Goal: Task Accomplishment & Management: Manage account settings

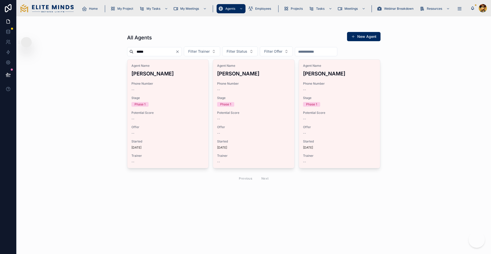
click at [150, 48] on input "*****" at bounding box center [154, 51] width 42 height 7
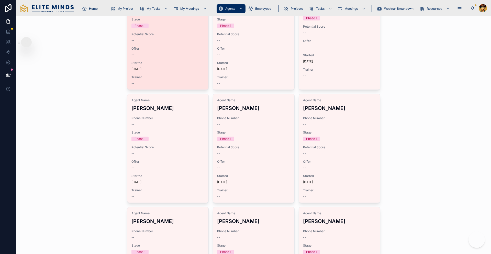
scroll to position [26, 0]
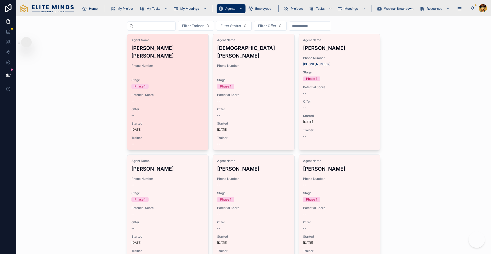
click at [176, 93] on span "Potential Score" at bounding box center [167, 95] width 73 height 4
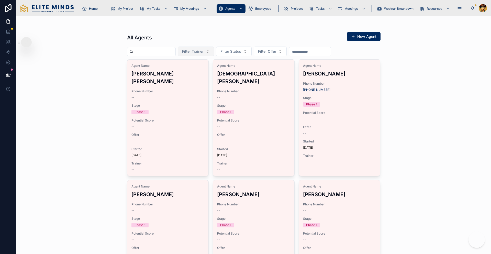
click at [210, 47] on button "Filter Trainer" at bounding box center [196, 52] width 36 height 10
click at [228, 49] on span "Filter Status" at bounding box center [230, 51] width 21 height 5
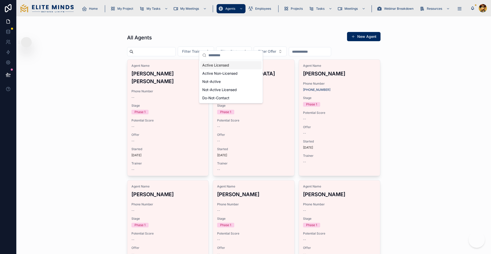
click at [219, 61] on div "Active Licensed" at bounding box center [230, 65] width 61 height 8
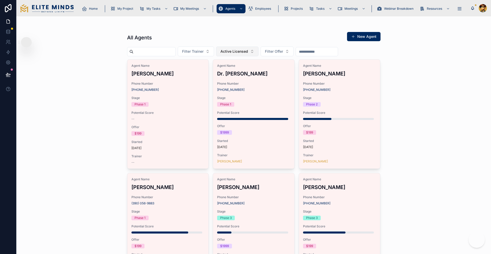
click at [229, 47] on button "Active Licensed" at bounding box center [237, 52] width 42 height 10
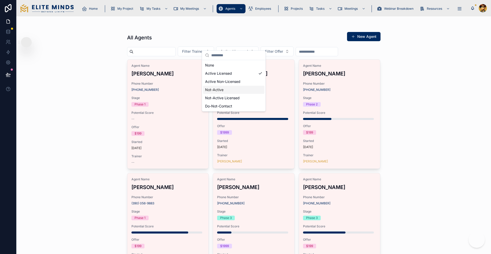
click at [222, 86] on div "Not-Active" at bounding box center [233, 90] width 61 height 8
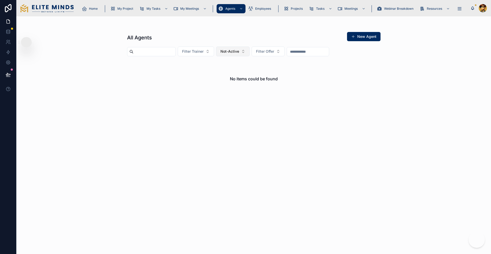
click at [230, 49] on span "Not-Active" at bounding box center [229, 51] width 19 height 5
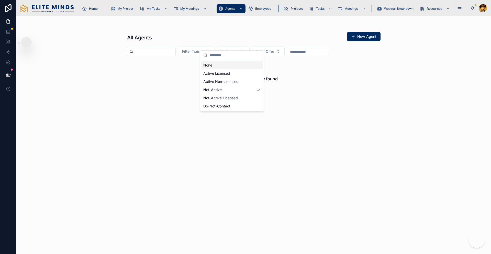
click at [221, 61] on div "None" at bounding box center [231, 65] width 61 height 8
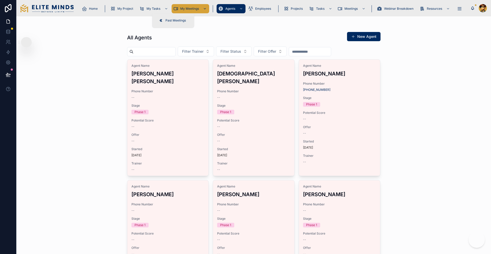
click at [173, 5] on div "My Meetings" at bounding box center [190, 9] width 35 height 8
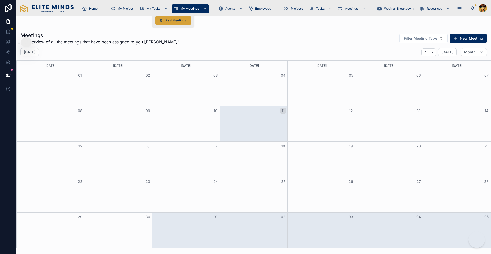
click at [168, 19] on span "Past Meetings" at bounding box center [175, 20] width 20 height 4
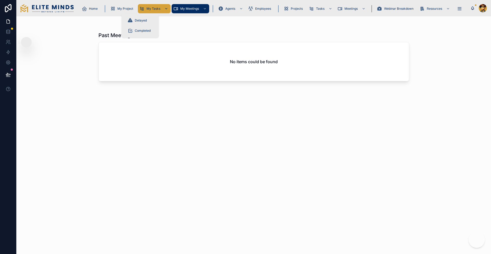
click at [139, 5] on div "My Tasks" at bounding box center [154, 9] width 30 height 8
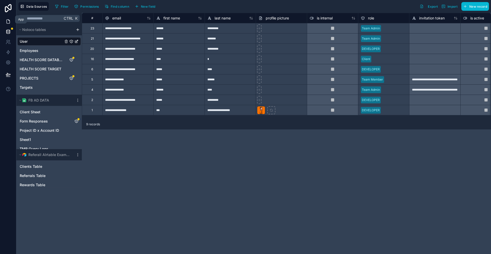
click at [7, 20] on icon at bounding box center [8, 21] width 5 height 5
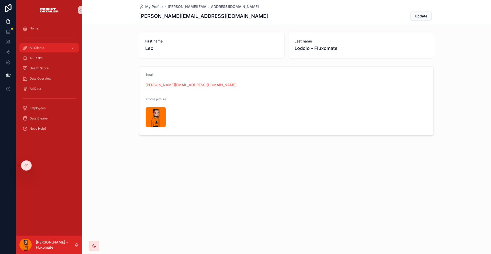
click at [57, 43] on link "All Clients" at bounding box center [48, 47] width 59 height 9
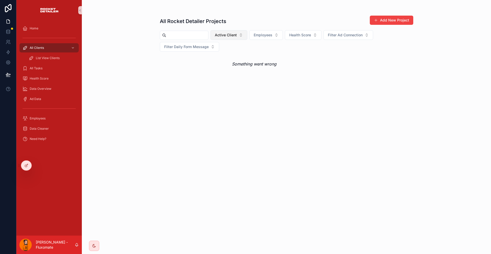
click at [229, 34] on button "Active Client" at bounding box center [228, 35] width 37 height 10
click at [224, 48] on div "None" at bounding box center [227, 51] width 61 height 8
click at [230, 32] on button "Status" at bounding box center [223, 35] width 26 height 10
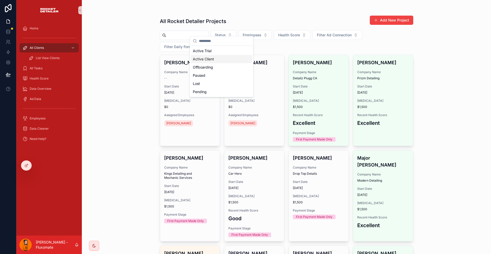
click at [226, 55] on div "Active Client" at bounding box center [221, 59] width 61 height 8
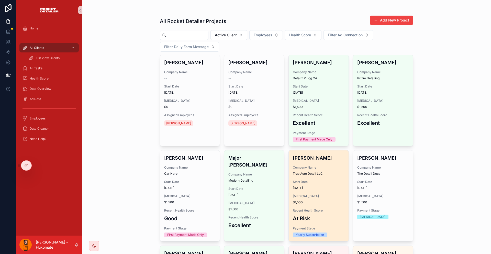
click at [328, 180] on div "Start Date 06/01/2025" at bounding box center [319, 185] width 52 height 10
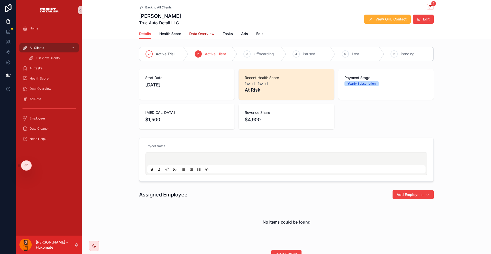
click at [215, 31] on span "Data Overview" at bounding box center [201, 33] width 25 height 5
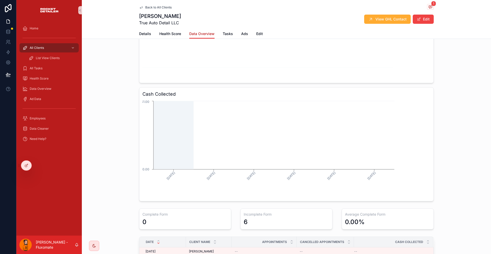
scroll to position [26, 0]
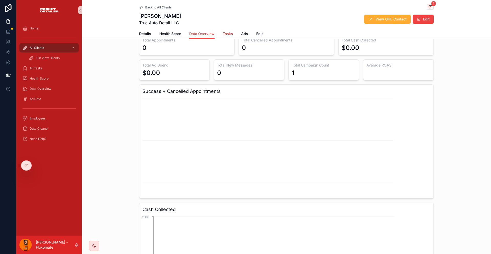
click at [229, 31] on span "Tasks" at bounding box center [228, 33] width 10 height 5
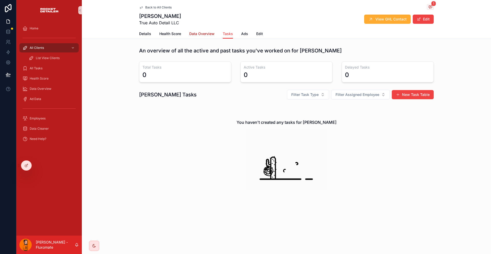
click at [208, 31] on span "Data Overview" at bounding box center [201, 33] width 25 height 5
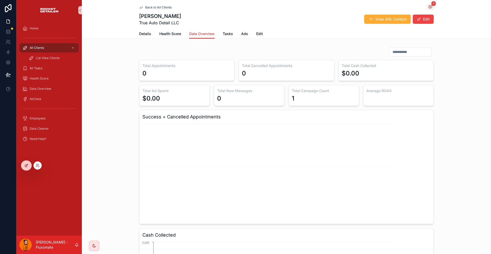
click at [27, 165] on icon at bounding box center [26, 165] width 4 height 4
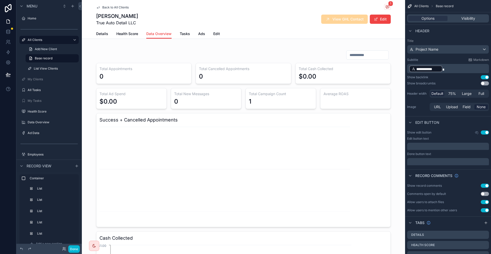
click at [244, 45] on div "scrollable content" at bounding box center [243, 253] width 323 height 416
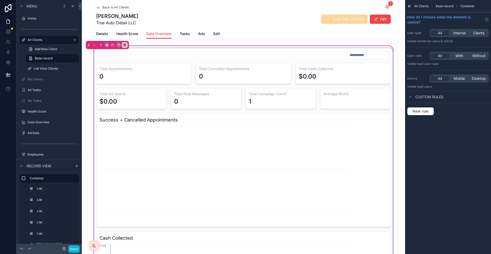
click at [281, 53] on div "scrollable content" at bounding box center [243, 197] width 301 height 299
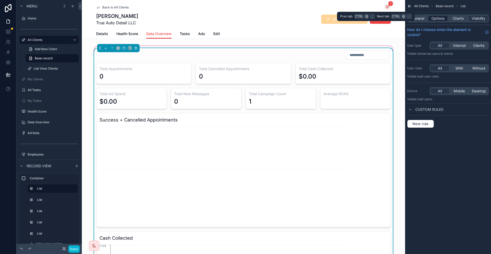
click at [444, 17] on span "Options" at bounding box center [437, 18] width 13 height 5
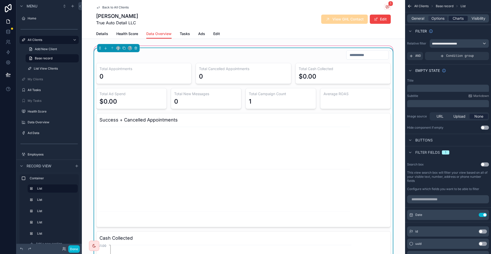
click at [464, 16] on span "Charts" at bounding box center [458, 18] width 11 height 5
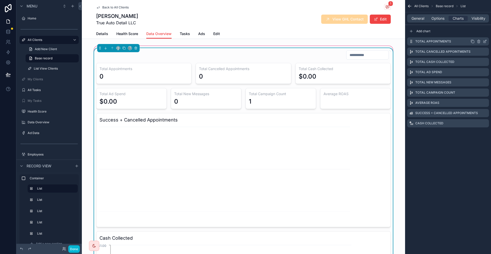
click at [485, 40] on icon "scrollable content" at bounding box center [485, 41] width 2 height 2
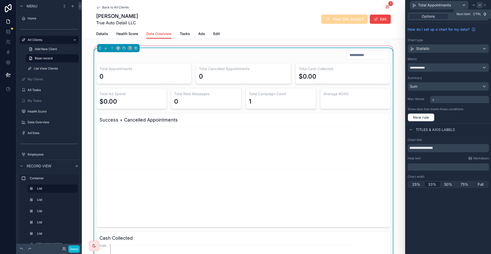
click at [482, 5] on icon at bounding box center [480, 5] width 4 height 4
click at [482, 5] on div at bounding box center [482, 5] width 6 height 6
click at [482, 5] on icon at bounding box center [480, 5] width 4 height 4
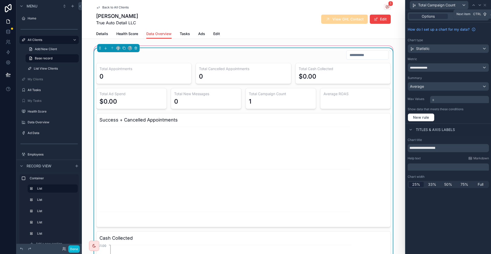
click at [482, 5] on icon at bounding box center [480, 5] width 4 height 4
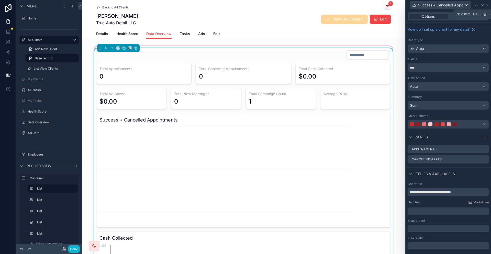
click at [482, 5] on div at bounding box center [482, 5] width 6 height 6
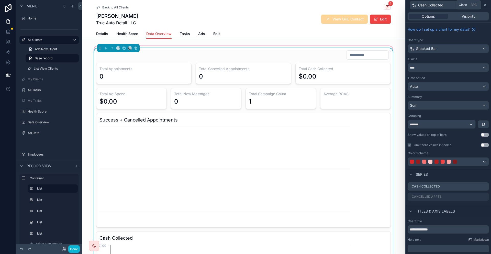
click at [486, 4] on icon at bounding box center [485, 5] width 4 height 4
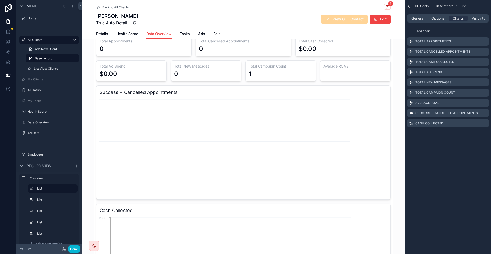
scroll to position [153, 0]
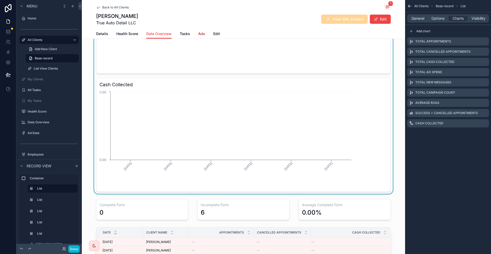
click at [205, 31] on span "Ads" at bounding box center [201, 33] width 7 height 5
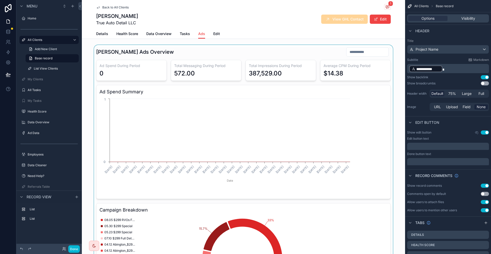
click at [267, 50] on div "scrollable content" at bounding box center [243, 182] width 323 height 274
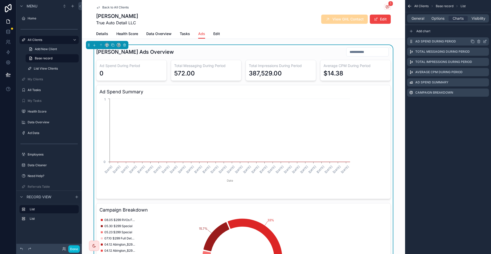
click at [484, 41] on icon "scrollable content" at bounding box center [484, 42] width 2 height 2
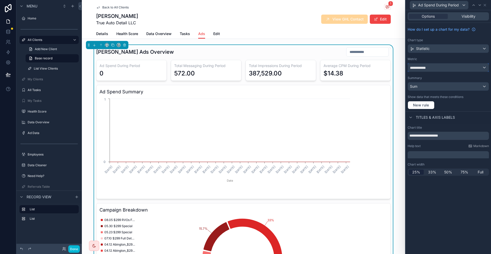
click at [453, 63] on div "**********" at bounding box center [448, 67] width 81 height 8
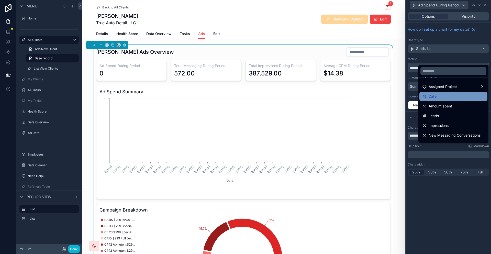
scroll to position [49, 0]
click at [448, 93] on span "Amount spent" at bounding box center [441, 96] width 24 height 6
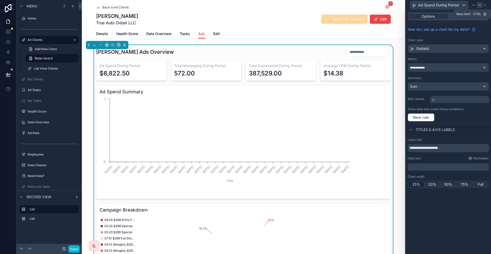
click at [480, 6] on icon at bounding box center [480, 5] width 4 height 4
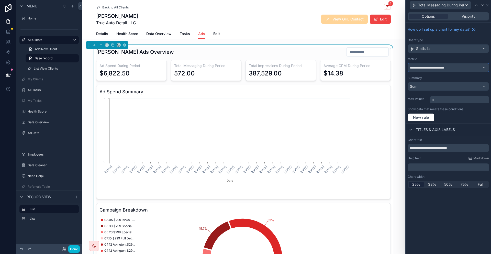
click at [449, 66] on span "**********" at bounding box center [429, 68] width 39 height 4
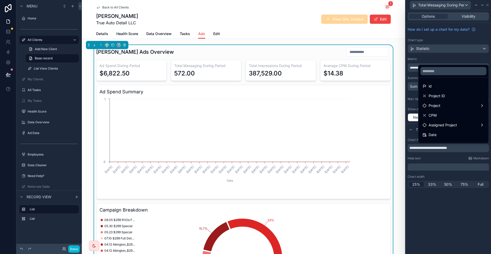
click at [460, 51] on div at bounding box center [447, 127] width 85 height 254
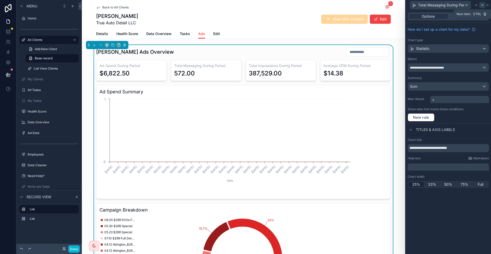
click at [483, 4] on icon at bounding box center [482, 5] width 4 height 4
click at [484, 5] on icon at bounding box center [482, 5] width 4 height 4
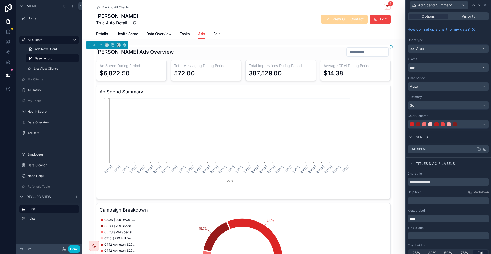
click at [484, 147] on icon at bounding box center [485, 149] width 4 height 4
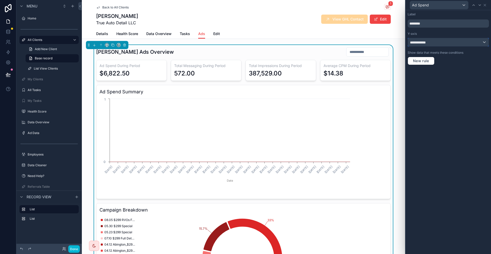
click at [448, 38] on div "**********" at bounding box center [448, 42] width 81 height 8
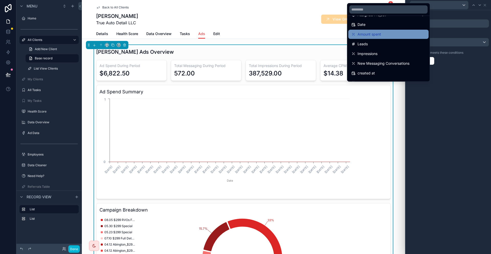
click at [382, 30] on div "Amount spent" at bounding box center [388, 34] width 80 height 9
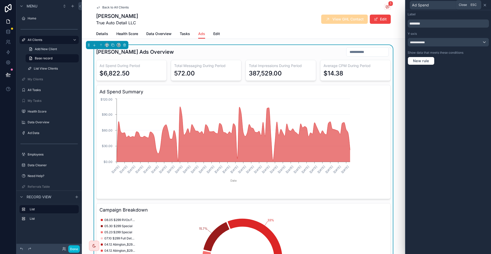
click at [486, 5] on icon at bounding box center [485, 5] width 4 height 4
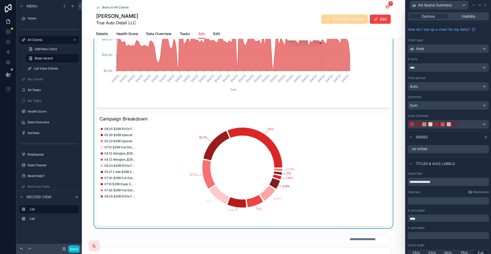
scroll to position [128, 0]
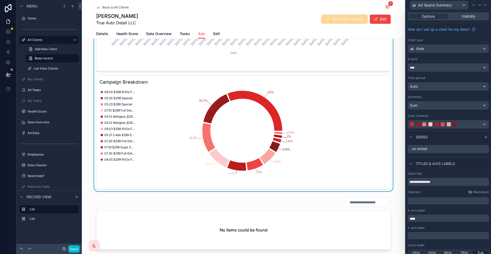
click at [486, 6] on div "Ad Spend Summary" at bounding box center [448, 5] width 81 height 10
click at [486, 5] on icon at bounding box center [485, 5] width 4 height 4
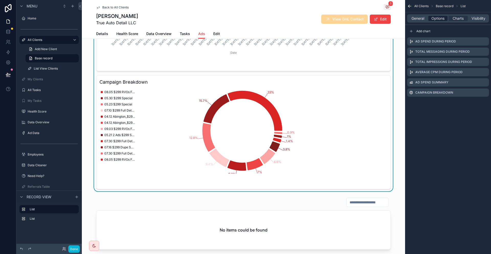
click at [444, 16] on span "Options" at bounding box center [437, 18] width 13 height 5
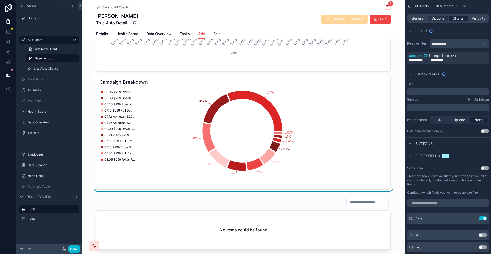
click at [462, 16] on span "Charts" at bounding box center [458, 18] width 11 height 5
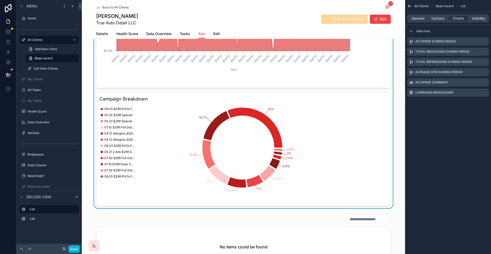
scroll to position [102, 0]
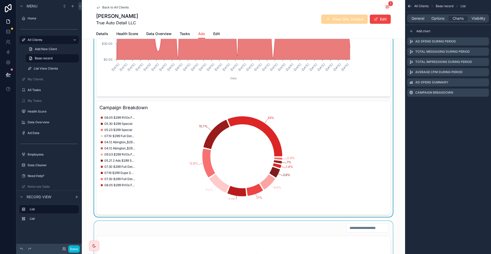
click at [267, 221] on div "scrollable content" at bounding box center [243, 249] width 323 height 56
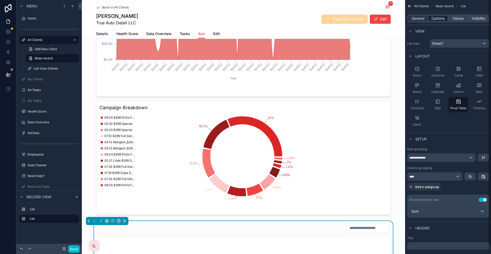
click at [444, 16] on span "Options" at bounding box center [437, 18] width 13 height 5
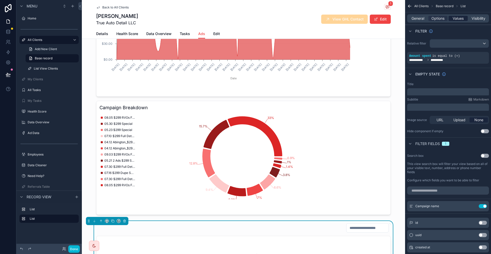
click at [463, 16] on span "Values" at bounding box center [458, 18] width 11 height 5
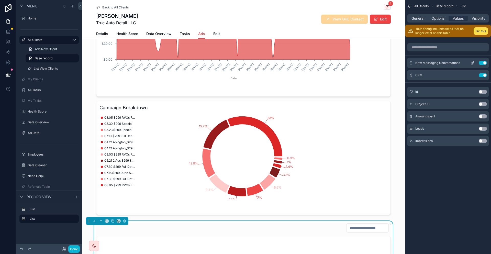
click at [475, 61] on icon "scrollable content" at bounding box center [472, 63] width 4 height 4
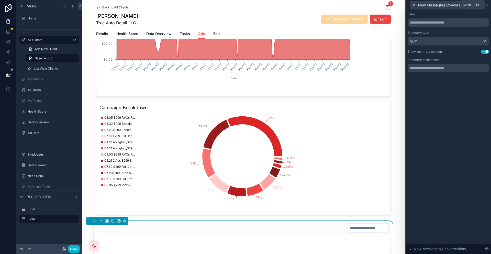
click at [489, 3] on icon at bounding box center [487, 5] width 4 height 4
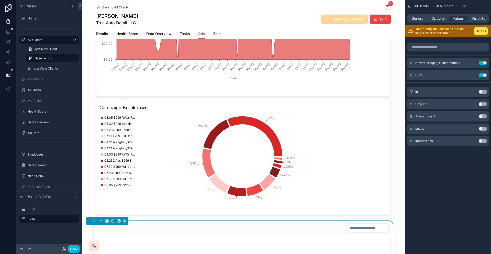
click at [480, 25] on div "Your config includes fields that no longer exist on this table Fix this" at bounding box center [448, 31] width 86 height 12
click at [480, 27] on button "Fix this" at bounding box center [480, 30] width 14 height 7
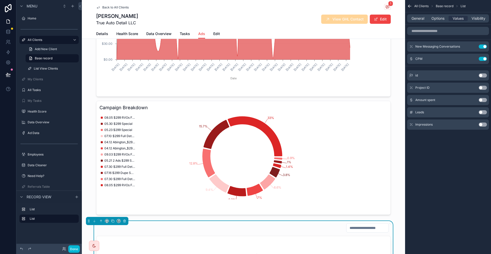
click at [483, 98] on button "Use setting" at bounding box center [483, 100] width 8 height 4
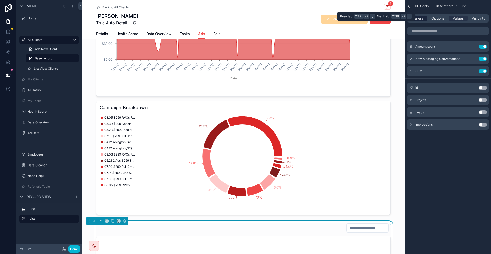
click at [424, 17] on span "General" at bounding box center [417, 18] width 13 height 5
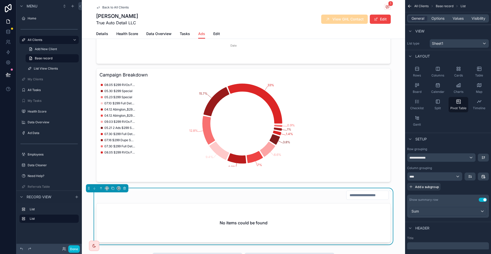
scroll to position [179, 0]
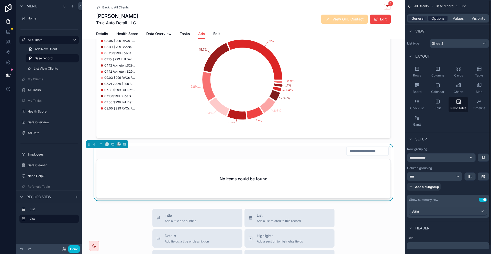
click at [444, 18] on span "Options" at bounding box center [437, 18] width 13 height 5
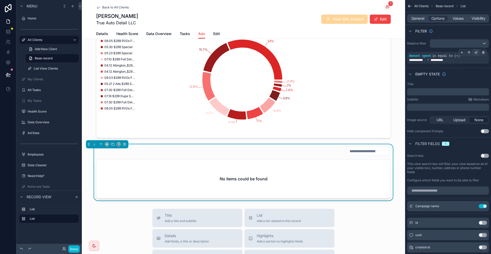
click at [477, 51] on icon "scrollable content" at bounding box center [477, 52] width 2 height 2
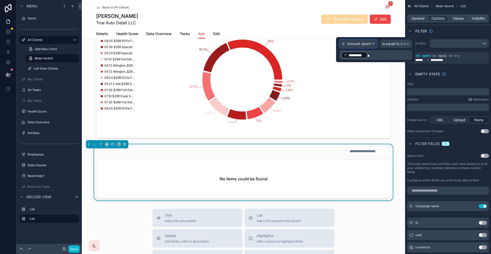
click at [369, 43] on span "Amount spent" at bounding box center [359, 43] width 24 height 5
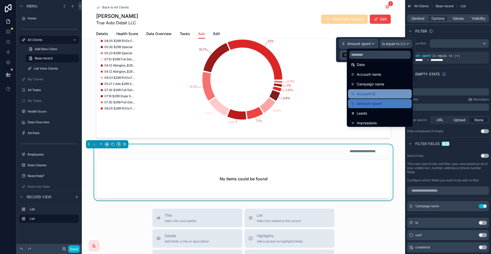
scroll to position [91, 0]
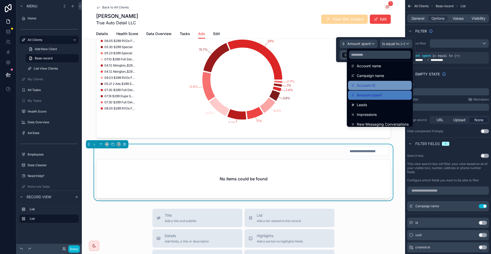
click at [377, 82] on div "Account ID" at bounding box center [380, 85] width 58 height 6
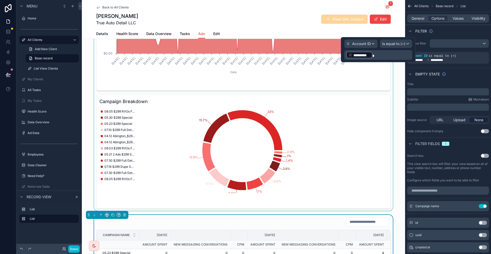
scroll to position [102, 0]
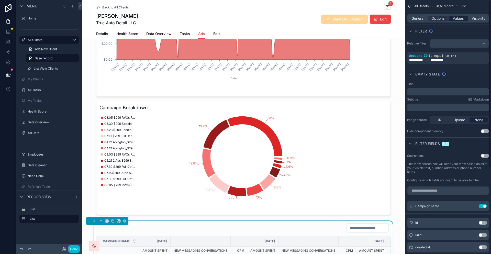
click at [458, 16] on span "Values" at bounding box center [458, 18] width 11 height 5
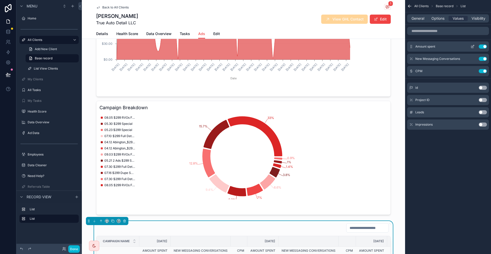
click at [474, 45] on icon "scrollable content" at bounding box center [473, 46] width 2 height 2
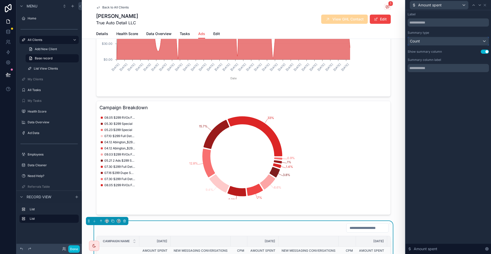
click at [444, 37] on div "Count" at bounding box center [448, 41] width 81 height 8
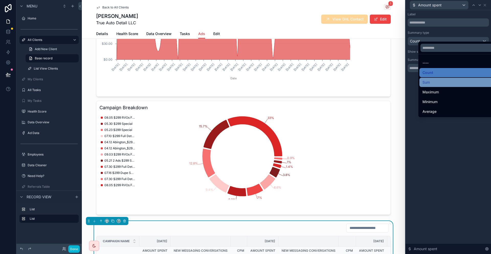
click at [430, 79] on div "Sum" at bounding box center [459, 82] width 74 height 6
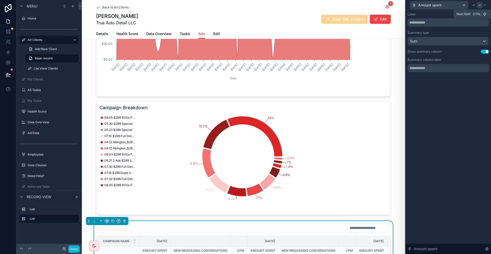
click at [480, 6] on icon at bounding box center [480, 5] width 4 height 4
click at [446, 37] on div "Count" at bounding box center [448, 41] width 81 height 8
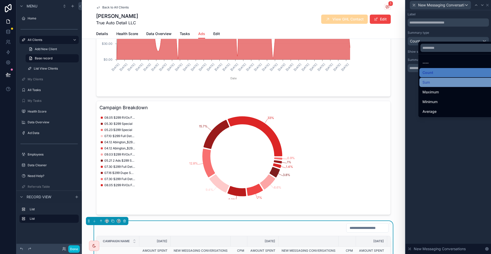
click at [427, 79] on span "Sum" at bounding box center [425, 82] width 7 height 6
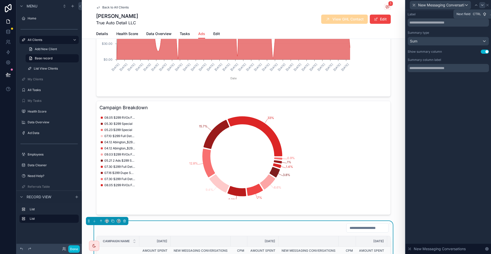
click at [482, 6] on icon at bounding box center [482, 5] width 4 height 4
click at [443, 32] on div "Summary type Count" at bounding box center [448, 38] width 81 height 15
click at [441, 37] on div "Count" at bounding box center [448, 41] width 81 height 8
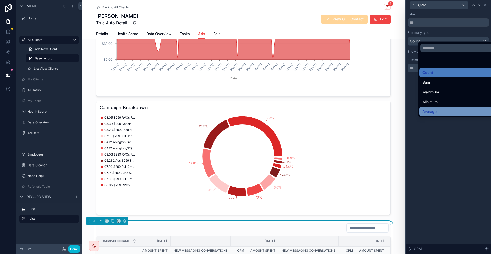
click at [430, 108] on span "Average" at bounding box center [429, 111] width 14 height 6
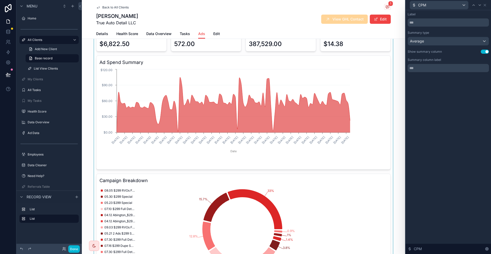
scroll to position [0, 0]
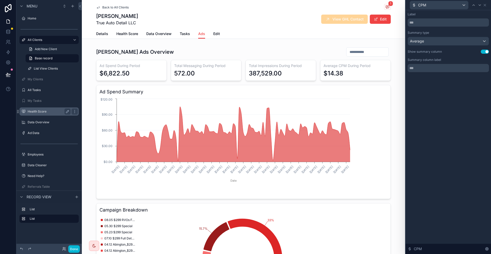
click at [31, 109] on label "Health Score" at bounding box center [48, 111] width 41 height 4
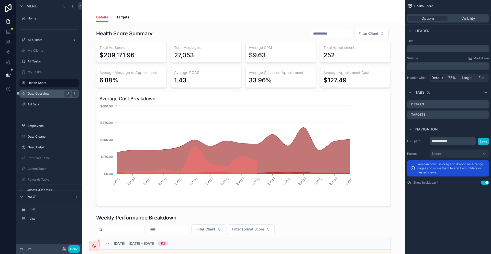
click at [38, 91] on div "Data Overview" at bounding box center [49, 94] width 43 height 6
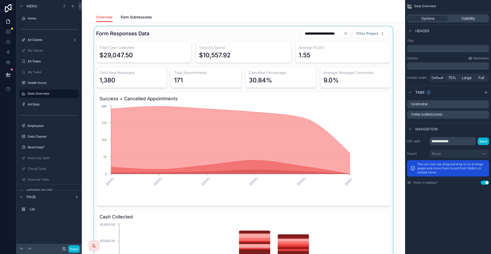
click at [319, 92] on div "scrollable content" at bounding box center [243, 176] width 315 height 300
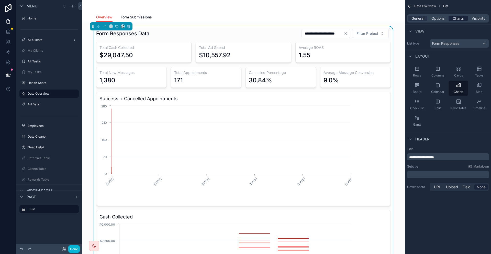
click at [464, 16] on span "Charts" at bounding box center [458, 18] width 11 height 5
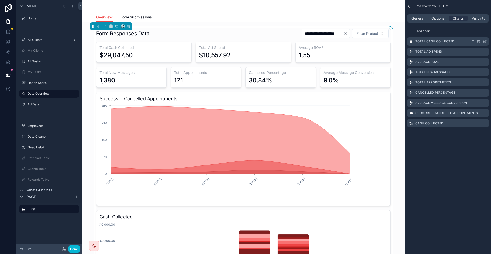
click at [484, 39] on icon "scrollable content" at bounding box center [485, 41] width 4 height 4
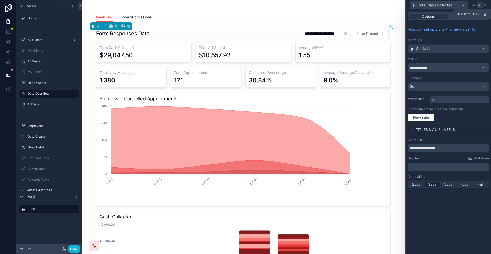
click at [480, 5] on icon at bounding box center [480, 5] width 4 height 4
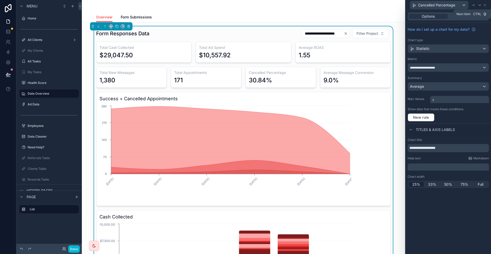
click at [480, 5] on icon at bounding box center [480, 5] width 4 height 4
click at [479, 5] on div at bounding box center [476, 5] width 6 height 6
click at [486, 4] on icon at bounding box center [485, 5] width 2 height 2
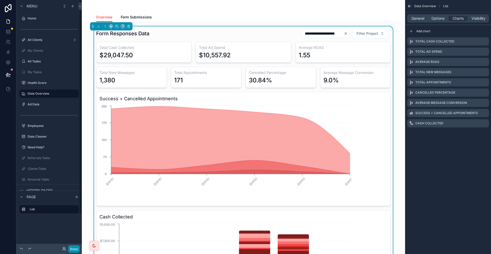
click at [68, 251] on button "Done" at bounding box center [74, 248] width 12 height 7
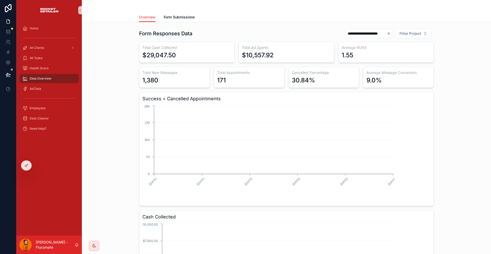
click at [52, 55] on div "All Tasks" at bounding box center [48, 58] width 65 height 10
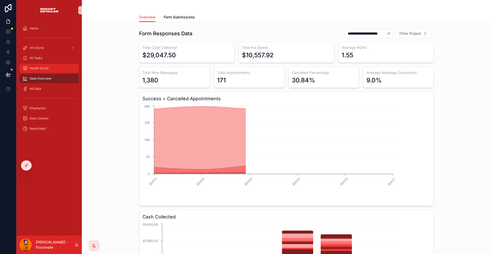
click at [53, 64] on div "Health Score" at bounding box center [48, 68] width 53 height 8
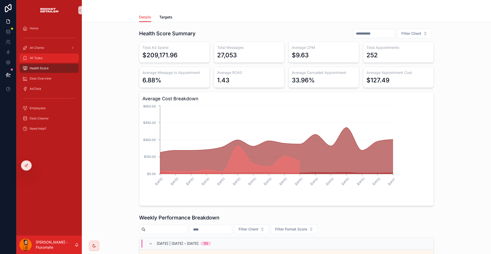
click at [57, 54] on div "All Tasks" at bounding box center [48, 58] width 53 height 8
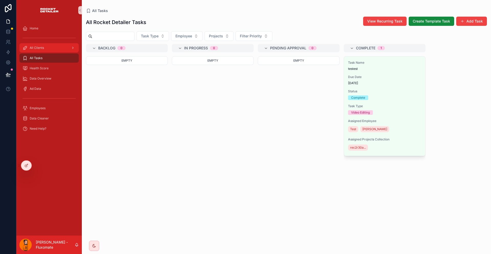
click at [49, 44] on div "All Clients" at bounding box center [48, 48] width 53 height 8
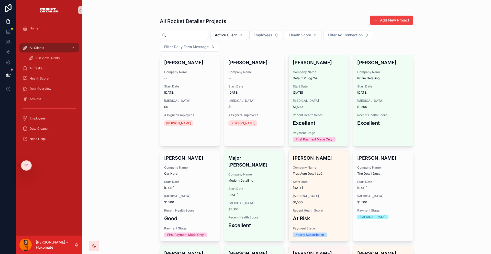
click at [166, 32] on input "scrollable content" at bounding box center [187, 35] width 42 height 7
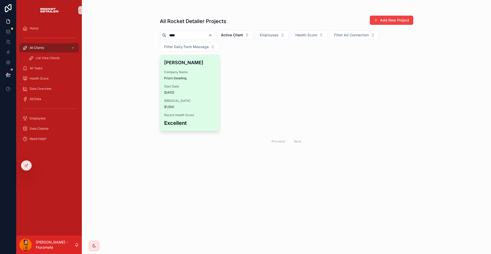
type input "****"
click at [191, 59] on h4 "Sebastian" at bounding box center [190, 62] width 52 height 7
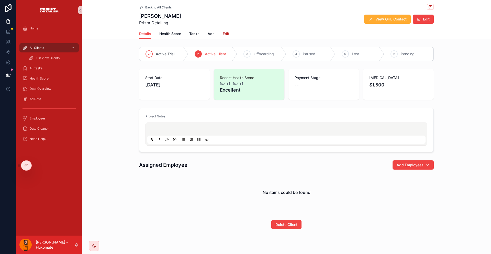
click at [229, 31] on span "Edit" at bounding box center [226, 33] width 7 height 5
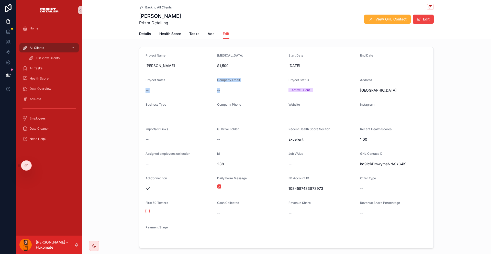
drag, startPoint x: 218, startPoint y: 74, endPoint x: 229, endPoint y: 77, distance: 11.7
click at [229, 77] on form "Project Name Sebastian Retainer $1,500 Start Date 02/08/2025 End Date -- Projec…" at bounding box center [286, 147] width 294 height 200
click at [227, 88] on div "--" at bounding box center [250, 90] width 67 height 5
drag, startPoint x: 232, startPoint y: 80, endPoint x: 219, endPoint y: 78, distance: 12.9
click at [219, 78] on form "Project Name Sebastian Retainer $1,500 Start Date 02/08/2025 End Date -- Projec…" at bounding box center [286, 147] width 294 height 200
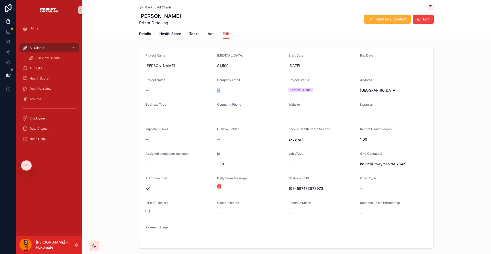
click at [228, 88] on div "--" at bounding box center [250, 90] width 67 height 5
click at [51, 44] on div "All Clients" at bounding box center [48, 48] width 53 height 8
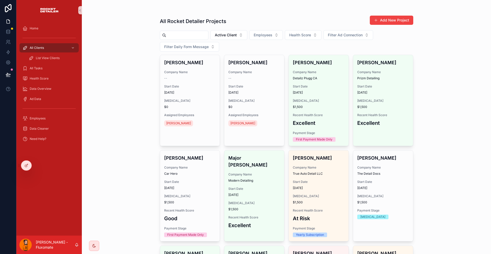
click at [175, 34] on input "scrollable content" at bounding box center [187, 35] width 42 height 7
click at [175, 33] on input "scrollable content" at bounding box center [187, 35] width 42 height 7
paste input "******"
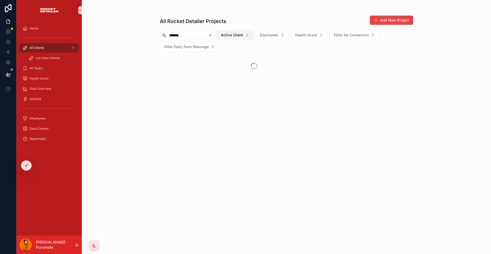
type input "******"
click at [227, 33] on button "Active Client" at bounding box center [235, 35] width 37 height 10
click at [219, 48] on div "None" at bounding box center [233, 51] width 61 height 8
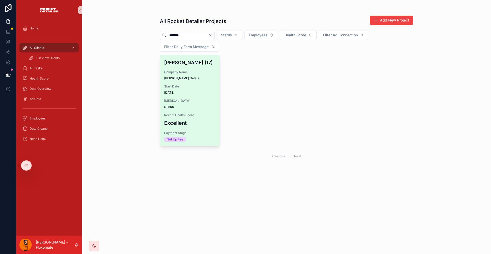
click at [197, 70] on span "Company Name" at bounding box center [190, 72] width 52 height 4
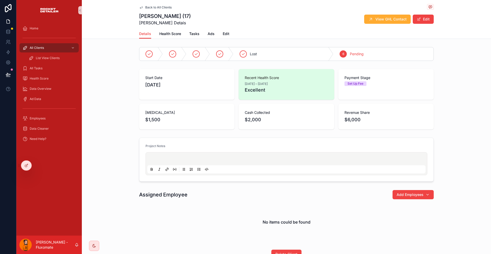
click at [154, 6] on link "Back to All Clients" at bounding box center [155, 7] width 32 height 4
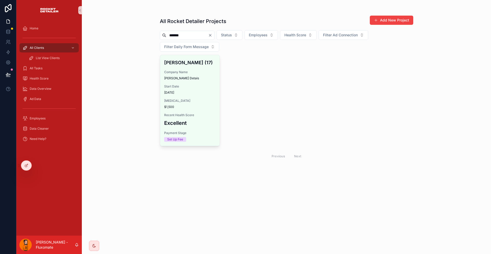
click at [171, 35] on div "******" at bounding box center [187, 35] width 55 height 9
click at [172, 32] on input "******" at bounding box center [187, 35] width 42 height 7
paste input "scrollable content"
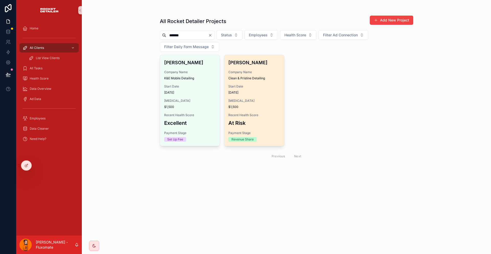
type input "*****"
click at [246, 70] on div "Company Name Clean & Pristine Detailing" at bounding box center [254, 75] width 52 height 10
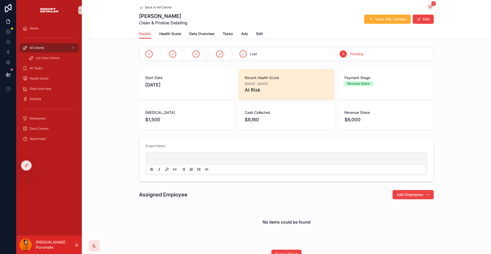
click at [161, 7] on span "Back to All Clients" at bounding box center [158, 7] width 26 height 4
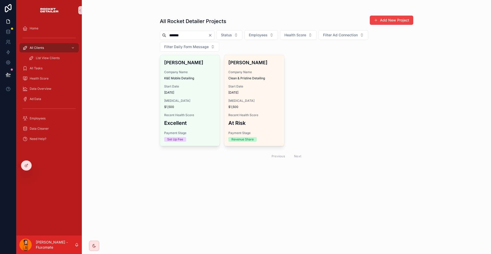
click at [166, 32] on input "*****" at bounding box center [187, 35] width 42 height 7
paste input "scrollable content"
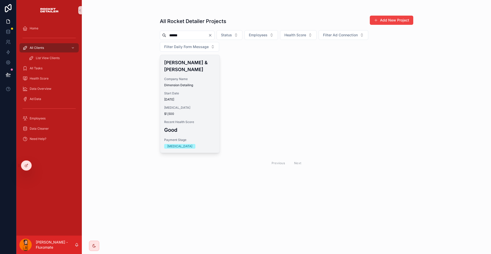
type input "*****"
click at [207, 83] on span "Dimension Detailing" at bounding box center [190, 85] width 52 height 4
click at [193, 77] on span "Company Name" at bounding box center [190, 79] width 52 height 4
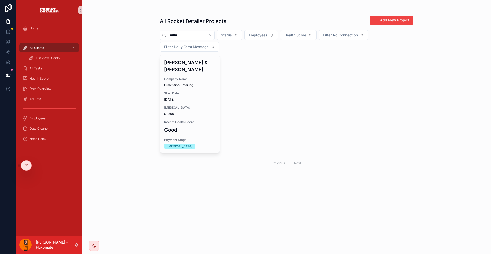
click at [190, 32] on input "*****" at bounding box center [187, 35] width 42 height 7
paste input "****"
click at [190, 32] on input "*********" at bounding box center [187, 35] width 42 height 7
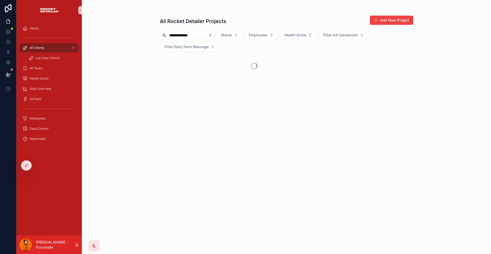
click at [190, 32] on input "**********" at bounding box center [187, 35] width 42 height 7
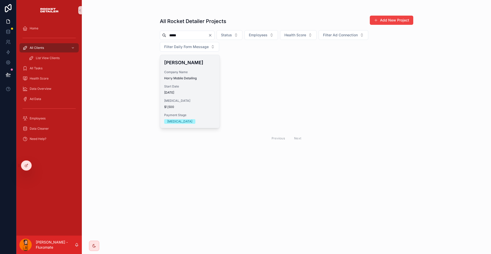
type input "****"
click at [184, 84] on span "Start Date" at bounding box center [190, 86] width 52 height 4
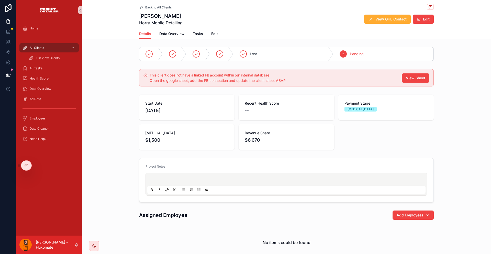
click at [160, 7] on span "Back to All Clients" at bounding box center [158, 7] width 26 height 4
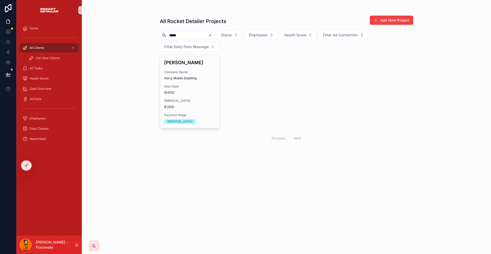
click at [185, 32] on input "****" at bounding box center [187, 35] width 42 height 7
paste input "*"
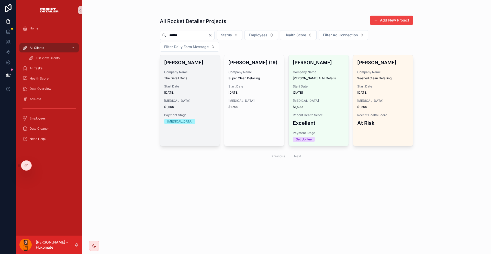
type input "*****"
click at [195, 59] on h4 "[PERSON_NAME]" at bounding box center [190, 62] width 52 height 7
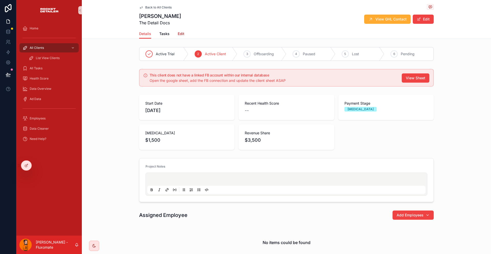
click at [184, 29] on link "Edit" at bounding box center [181, 34] width 7 height 10
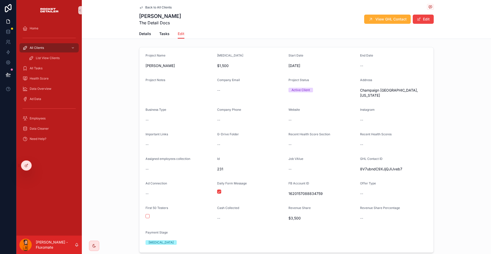
click at [7, 73] on icon at bounding box center [8, 74] width 4 height 3
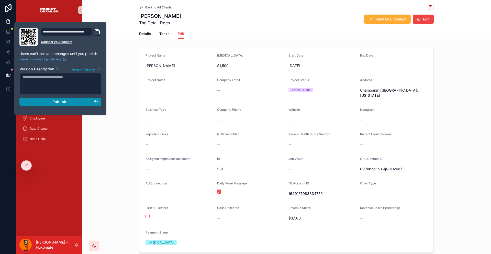
click at [55, 99] on span "Publish" at bounding box center [59, 101] width 14 height 5
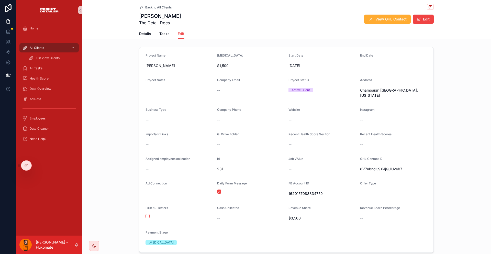
click at [160, 8] on span "Back to All Clients" at bounding box center [158, 7] width 26 height 4
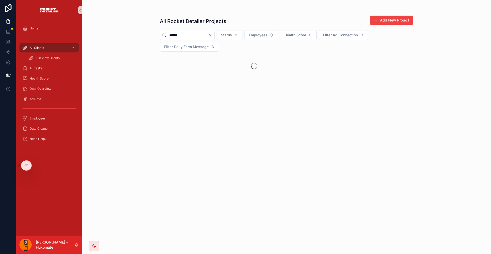
click at [186, 32] on input "*****" at bounding box center [187, 35] width 42 height 7
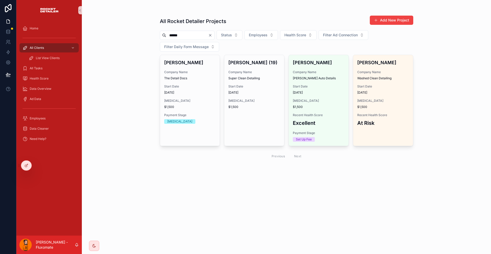
click at [186, 32] on input "*****" at bounding box center [187, 35] width 42 height 7
type input "*********"
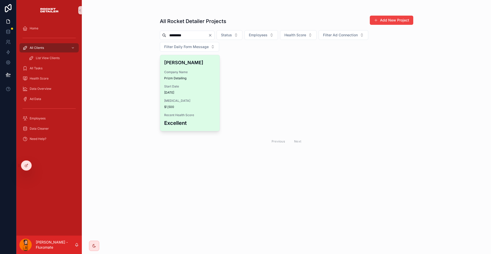
click at [191, 60] on div "Sebastian Company Name Prizm Detailing Start Date [DATE] [MEDICAL_DATA] $1,500 …" at bounding box center [190, 93] width 60 height 76
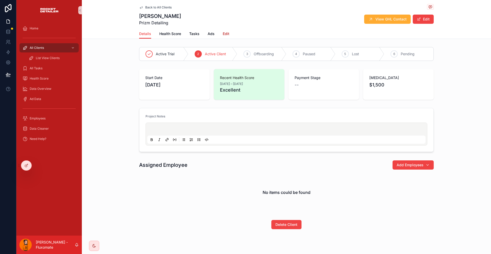
click at [226, 32] on span "Edit" at bounding box center [226, 33] width 7 height 5
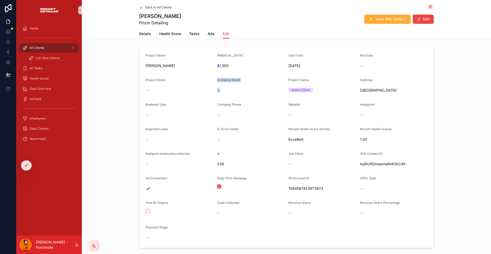
drag, startPoint x: 214, startPoint y: 78, endPoint x: 235, endPoint y: 81, distance: 21.9
click at [244, 81] on form "Project Name [PERSON_NAME] [MEDICAL_DATA] $1,500 Start Date [DATE] End Date -- …" at bounding box center [286, 147] width 294 height 200
click at [235, 88] on div "--" at bounding box center [250, 90] width 67 height 5
drag, startPoint x: 224, startPoint y: 80, endPoint x: 214, endPoint y: 80, distance: 10.5
click at [214, 80] on form "Project Name [PERSON_NAME] [MEDICAL_DATA] $1,500 Start Date [DATE] End Date -- …" at bounding box center [286, 147] width 294 height 200
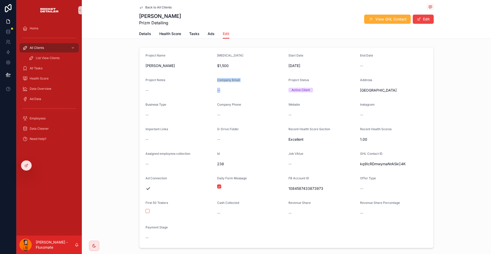
click at [233, 88] on div "--" at bounding box center [250, 90] width 67 height 5
click at [42, 43] on div "All Clients List View Clients" at bounding box center [48, 53] width 65 height 20
click at [44, 44] on div "All Clients" at bounding box center [48, 48] width 53 height 8
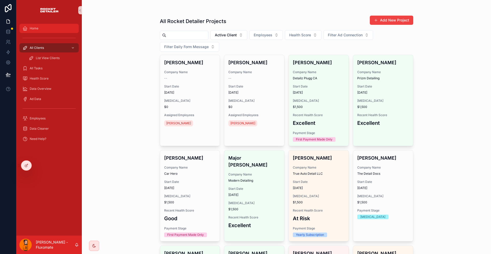
click at [24, 26] on icon "scrollable content" at bounding box center [24, 28] width 5 height 5
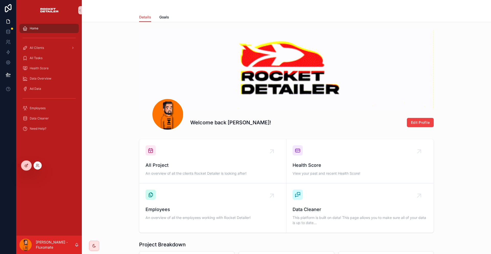
click at [25, 168] on div at bounding box center [26, 166] width 10 height 10
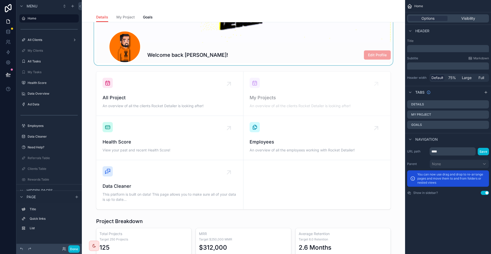
scroll to position [3, 0]
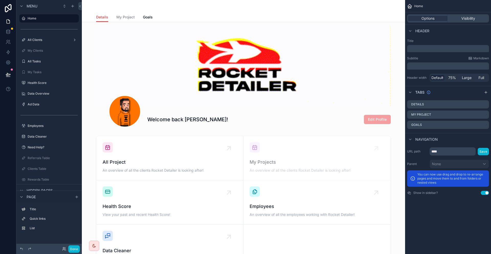
click at [215, 14] on div "Details My Project Goals" at bounding box center [243, 17] width 295 height 10
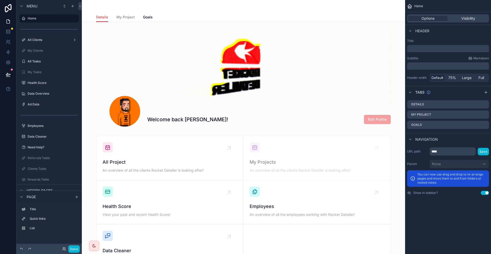
click at [482, 86] on div "Tabs" at bounding box center [448, 92] width 86 height 12
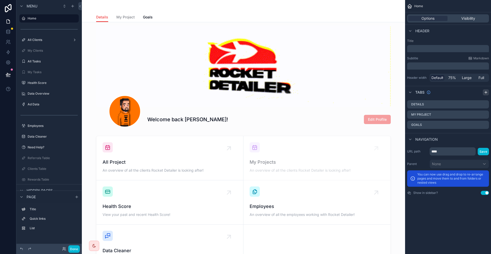
click at [487, 90] on icon "scrollable content" at bounding box center [486, 92] width 4 height 4
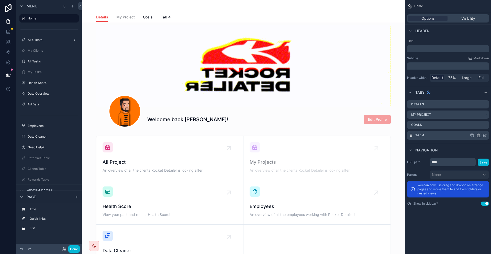
click at [486, 133] on icon "scrollable content" at bounding box center [485, 135] width 4 height 4
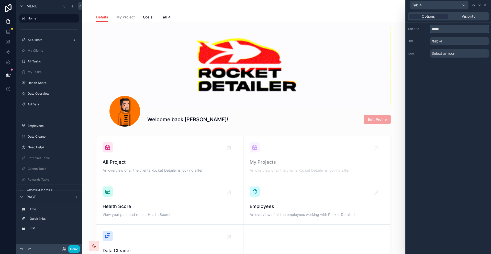
click at [447, 25] on input "*****" at bounding box center [459, 29] width 59 height 8
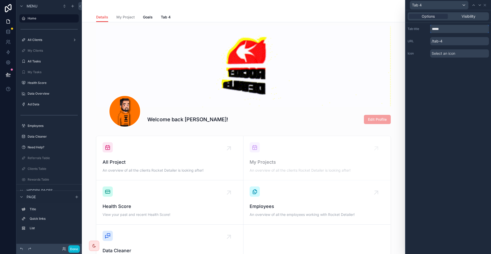
click at [447, 25] on input "*****" at bounding box center [459, 29] width 59 height 8
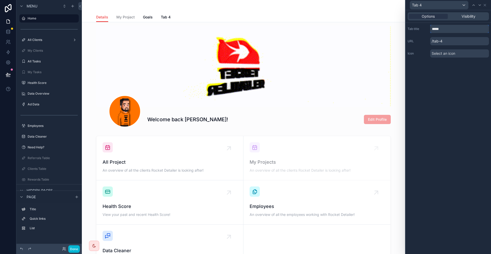
click at [447, 25] on input "*****" at bounding box center [459, 29] width 59 height 8
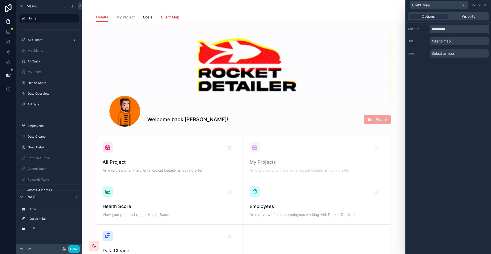
type input "**********"
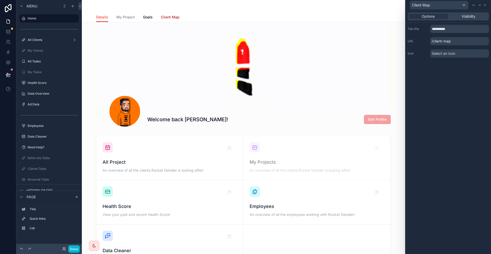
click at [179, 15] on span "Client Map" at bounding box center [170, 17] width 19 height 5
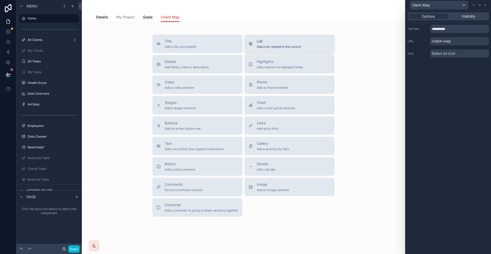
click at [274, 39] on span "List" at bounding box center [279, 41] width 44 height 5
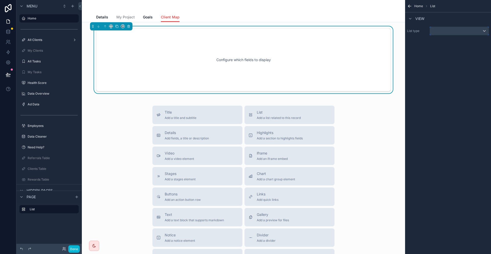
click at [473, 27] on div "scrollable content" at bounding box center [459, 31] width 59 height 8
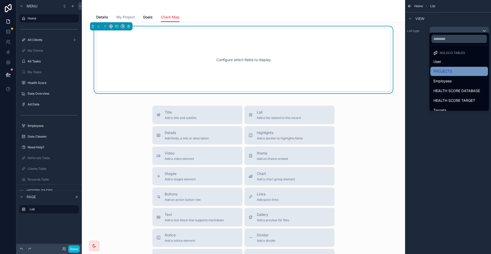
click at [452, 68] on span "PROJECTS" at bounding box center [442, 71] width 19 height 6
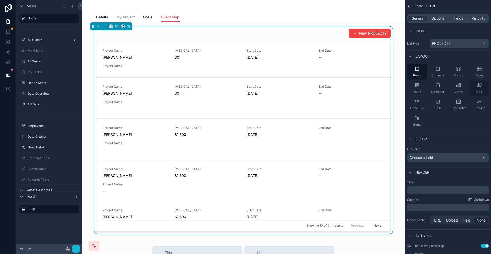
click at [479, 90] on span "Map" at bounding box center [479, 92] width 6 height 4
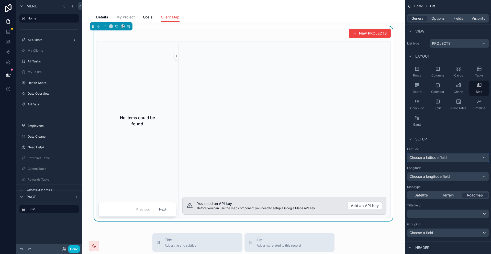
click at [447, 155] on span "Choose a latitude field" at bounding box center [427, 157] width 37 height 4
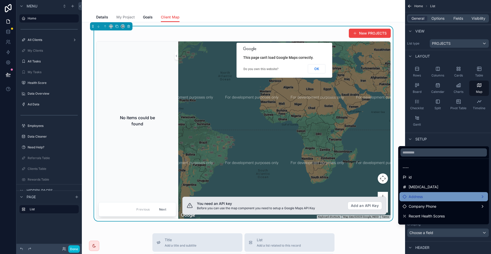
drag, startPoint x: 430, startPoint y: 186, endPoint x: 430, endPoint y: 189, distance: 3.6
click at [430, 189] on ul "---- id Retainer Address Company Phone Recent Health Scores Job VAlue Recent He…" at bounding box center [443, 191] width 91 height 65
click at [430, 194] on div "Address" at bounding box center [443, 197] width 82 height 6
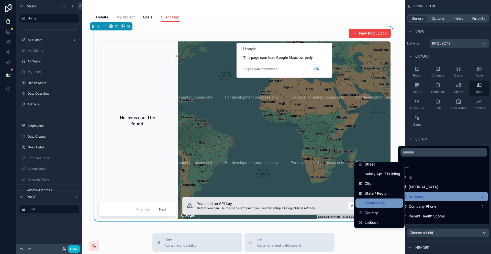
scroll to position [20, 0]
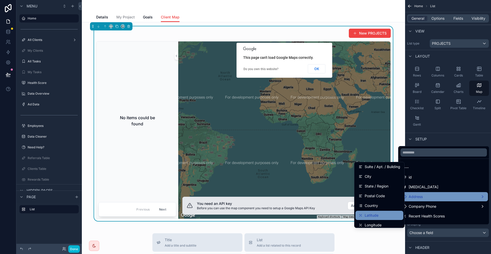
click at [382, 211] on div "Latitude" at bounding box center [379, 215] width 48 height 9
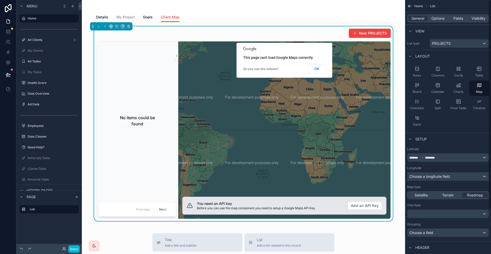
click at [435, 174] on span "Choose a longitude field" at bounding box center [429, 176] width 40 height 4
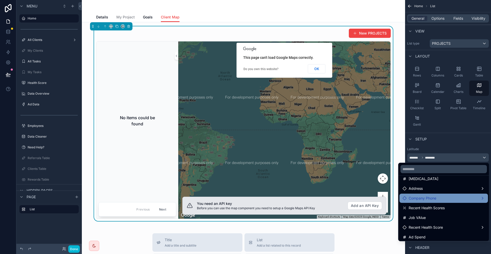
scroll to position [14, 0]
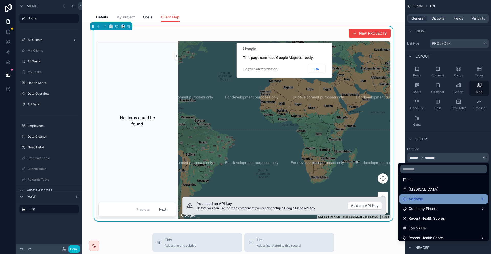
click at [434, 196] on div "Address" at bounding box center [443, 199] width 82 height 6
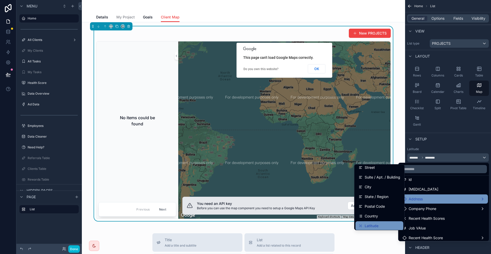
scroll to position [20, 0]
click at [380, 214] on ul "Address Street Suite / Apt. / Building City State / Region Postal Code Country …" at bounding box center [379, 196] width 50 height 65
click at [380, 224] on span "Longitude" at bounding box center [373, 227] width 17 height 6
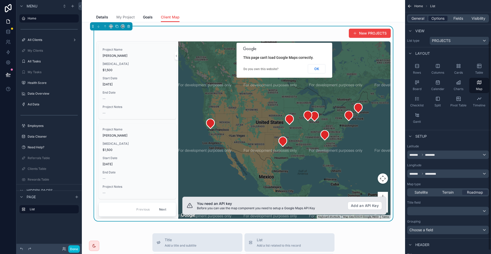
scroll to position [0, 0]
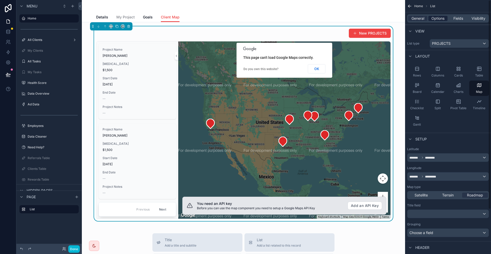
click at [444, 17] on span "Options" at bounding box center [437, 18] width 13 height 5
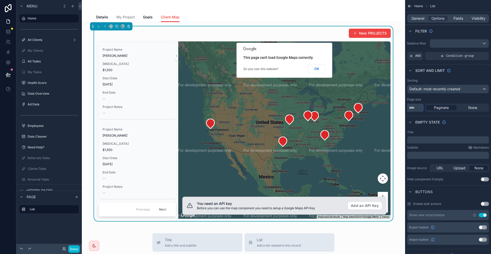
drag, startPoint x: 425, startPoint y: 94, endPoint x: 418, endPoint y: 95, distance: 7.5
click at [418, 104] on input "**" at bounding box center [415, 108] width 16 height 8
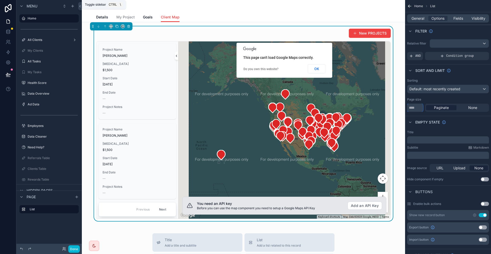
type input "***"
click at [178, 52] on button "scrollable content" at bounding box center [177, 56] width 4 height 8
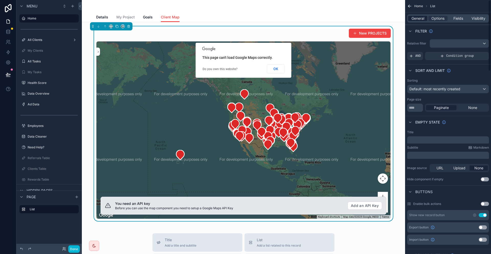
click at [424, 16] on span "General" at bounding box center [417, 18] width 13 height 5
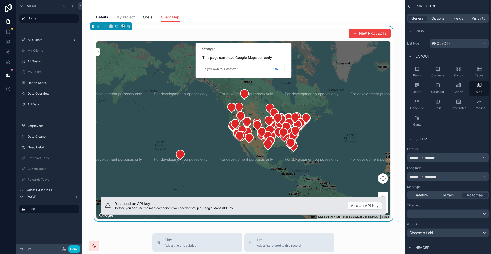
click at [441, 19] on div "General Options Fields Visibility" at bounding box center [448, 18] width 82 height 8
click at [444, 16] on span "Options" at bounding box center [437, 18] width 13 height 5
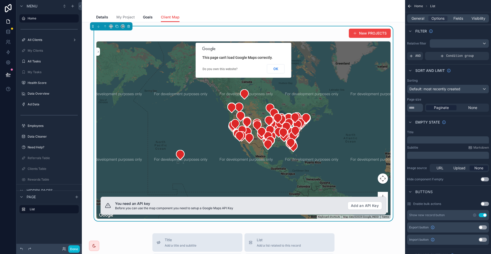
click at [484, 213] on button "Use setting" at bounding box center [483, 215] width 8 height 4
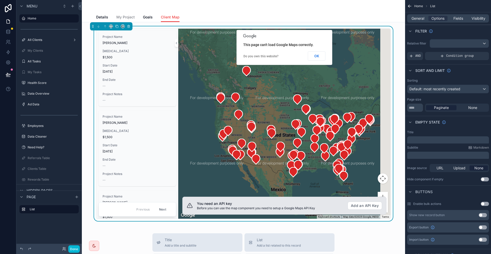
drag, startPoint x: 313, startPoint y: 126, endPoint x: 278, endPoint y: 122, distance: 35.4
click at [278, 122] on div "scrollable content" at bounding box center [284, 124] width 212 height 190
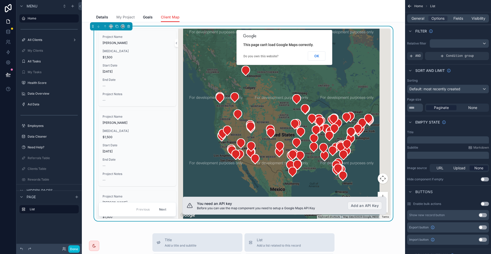
click at [353, 206] on button "Add an API Key" at bounding box center [364, 205] width 35 height 8
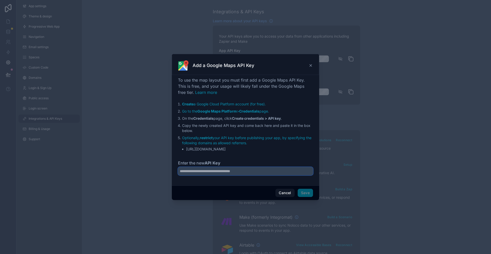
drag, startPoint x: 232, startPoint y: 166, endPoint x: 236, endPoint y: 166, distance: 3.9
click at [232, 167] on input "Enter the new API Key" at bounding box center [245, 171] width 135 height 8
paste input "**********"
type input "**********"
click at [298, 189] on button "Save" at bounding box center [305, 193] width 15 height 8
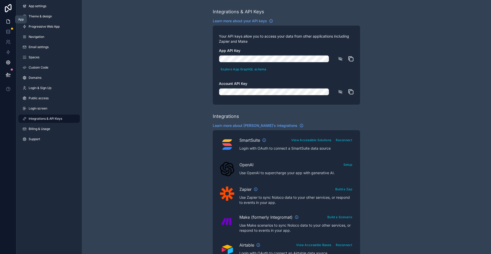
click at [9, 19] on icon at bounding box center [8, 21] width 5 height 5
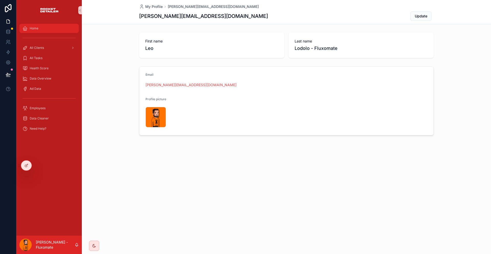
click at [38, 28] on div "Home" at bounding box center [48, 28] width 53 height 8
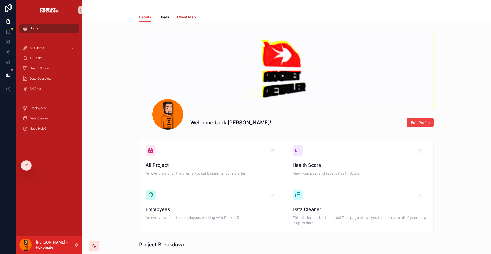
click at [190, 15] on span "Client Map" at bounding box center [186, 17] width 19 height 5
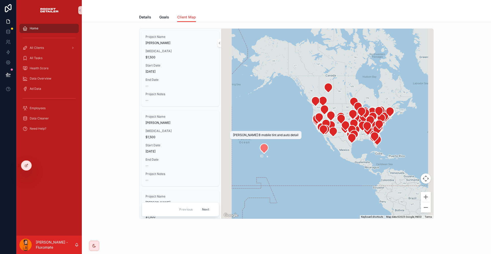
click at [260, 146] on icon "scrollable content" at bounding box center [264, 149] width 8 height 10
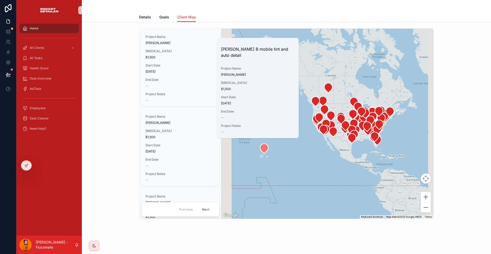
click at [398, 101] on div "scrollable content" at bounding box center [327, 124] width 212 height 190
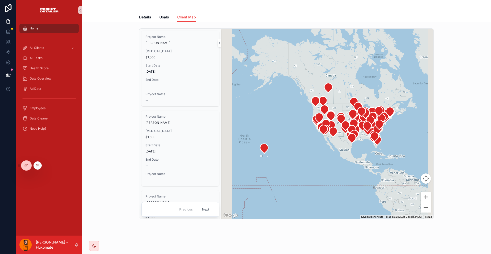
click at [25, 163] on icon at bounding box center [26, 165] width 4 height 4
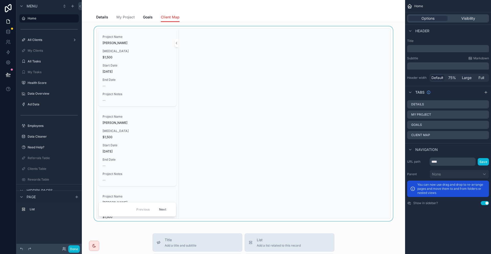
click at [354, 47] on div "scrollable content" at bounding box center [243, 123] width 315 height 195
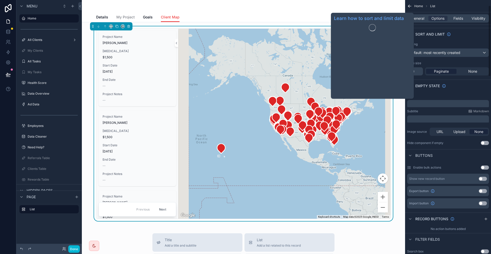
scroll to position [51, 0]
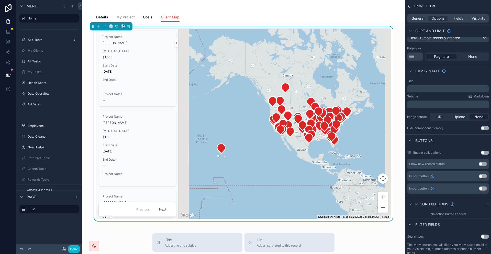
click at [462, 14] on div "General Options Fields Visibility" at bounding box center [448, 18] width 82 height 8
click at [462, 16] on span "Fields" at bounding box center [458, 18] width 10 height 5
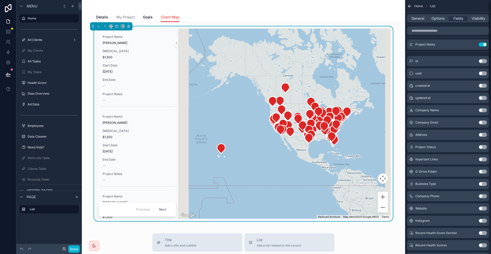
scroll to position [0, 0]
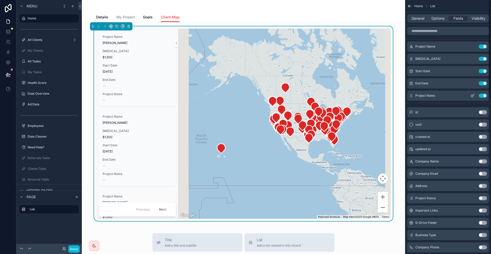
click at [484, 94] on button "Use setting" at bounding box center [483, 96] width 8 height 4
click at [484, 57] on button "Use setting" at bounding box center [483, 59] width 8 height 4
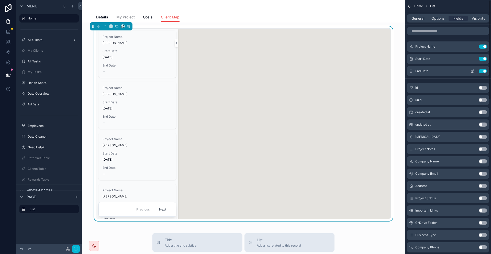
click at [482, 69] on div "Use setting" at bounding box center [477, 71] width 18 height 4
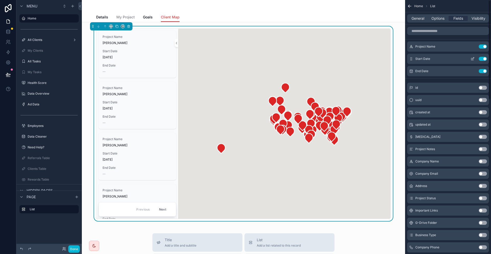
drag, startPoint x: 482, startPoint y: 62, endPoint x: 471, endPoint y: 51, distance: 15.9
click at [482, 69] on button "Use setting" at bounding box center [483, 71] width 8 height 4
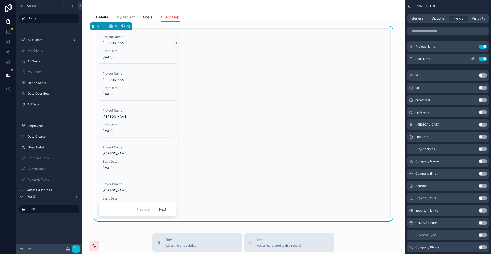
click at [471, 57] on button "scrollable content" at bounding box center [472, 59] width 8 height 4
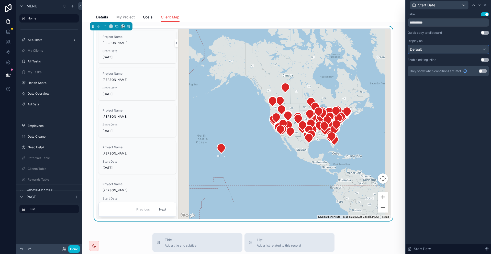
click at [455, 45] on div "Default" at bounding box center [448, 49] width 81 height 8
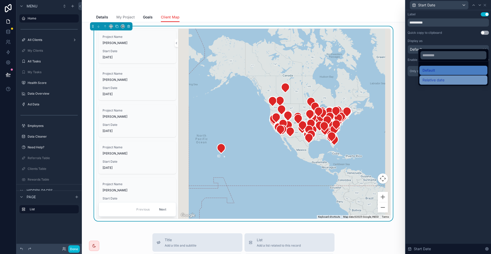
click at [446, 77] on div "Relative date" at bounding box center [453, 80] width 62 height 6
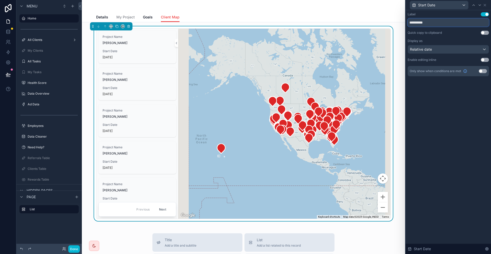
click at [443, 20] on input "**********" at bounding box center [448, 22] width 81 height 8
type input "*******"
click at [485, 5] on icon at bounding box center [485, 5] width 4 height 4
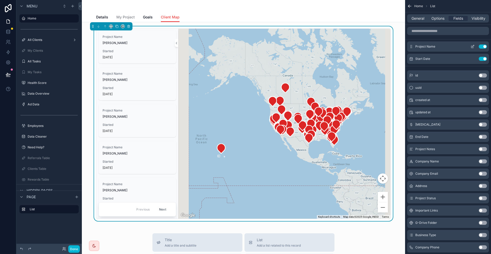
click at [473, 44] on icon "scrollable content" at bounding box center [472, 46] width 4 height 4
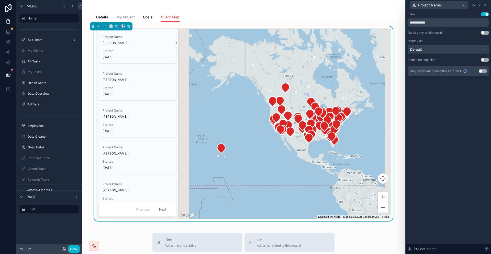
click at [460, 45] on div "Default" at bounding box center [448, 49] width 81 height 8
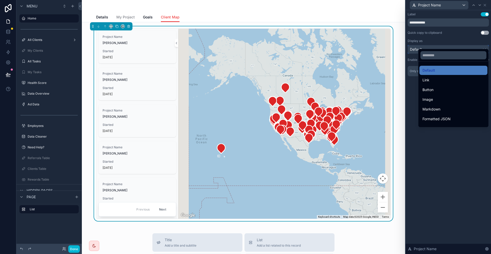
scroll to position [49, 0]
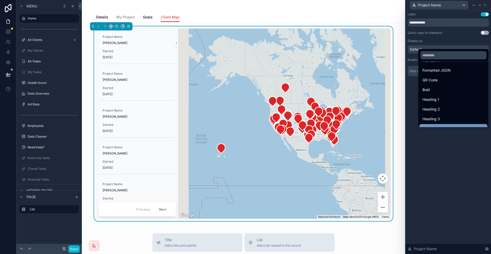
click at [441, 124] on div "Heading 4" at bounding box center [453, 128] width 68 height 9
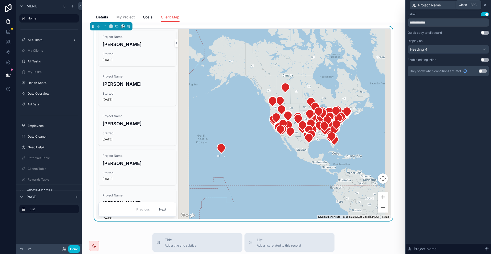
click at [485, 5] on icon at bounding box center [485, 5] width 4 height 4
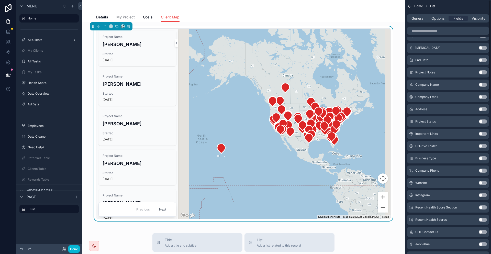
scroll to position [0, 0]
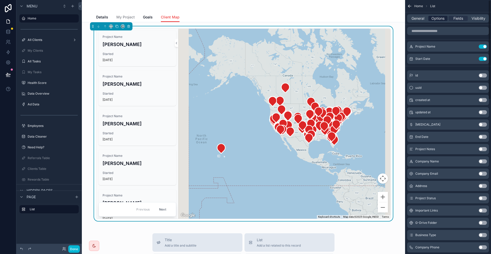
click at [444, 18] on span "Options" at bounding box center [437, 18] width 13 height 5
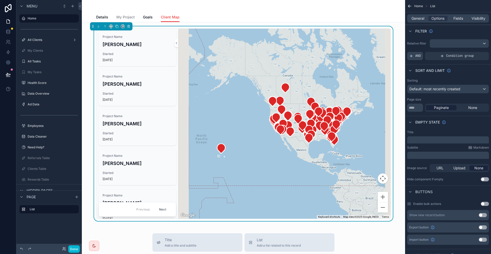
click at [413, 54] on icon "scrollable content" at bounding box center [411, 56] width 4 height 4
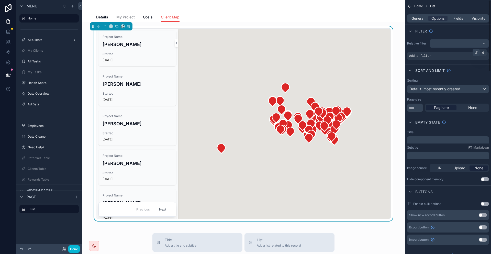
click at [475, 49] on div "scrollable content" at bounding box center [475, 52] width 7 height 7
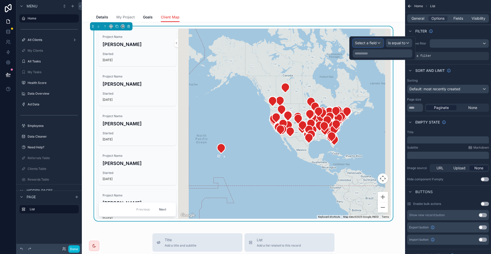
click at [382, 44] on div "Select a field" at bounding box center [368, 43] width 30 height 8
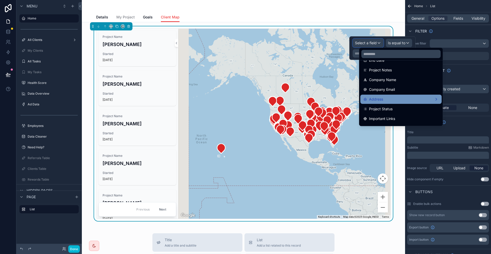
scroll to position [102, 0]
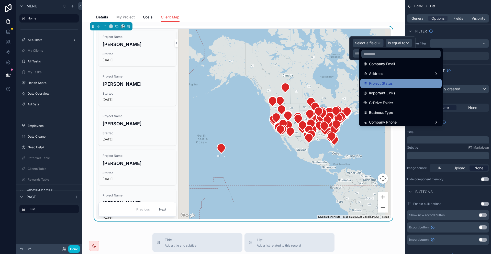
click at [386, 79] on div "Project Status" at bounding box center [400, 83] width 81 height 9
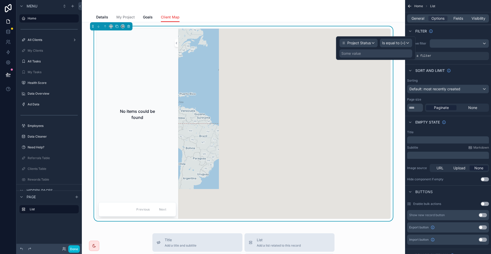
click at [396, 51] on div "Some value" at bounding box center [375, 53] width 73 height 8
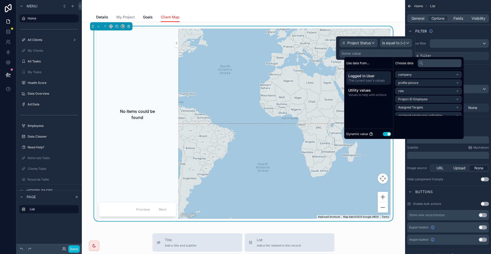
drag, startPoint x: 382, startPoint y: 119, endPoint x: 382, endPoint y: 123, distance: 3.9
click at [382, 120] on div "Use data from... Logged in User The current user's values Utility values Values…" at bounding box center [368, 98] width 49 height 82
click at [383, 132] on button "Use setting" at bounding box center [387, 134] width 8 height 4
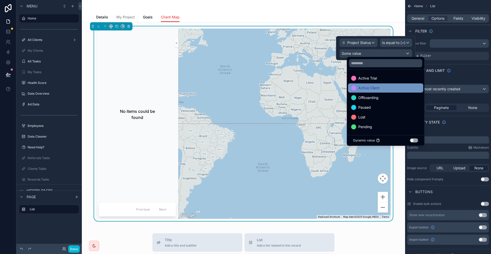
click at [384, 85] on div "Active Client" at bounding box center [385, 88] width 69 height 6
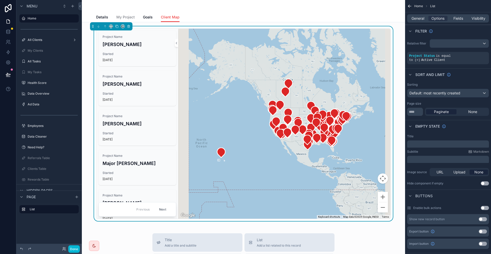
click at [390, 26] on div "Project Name Gabriel Costa Started 1 month ago Project Name Sebastian Started 1…" at bounding box center [243, 123] width 315 height 195
click at [462, 17] on span "Fields" at bounding box center [458, 18] width 10 height 5
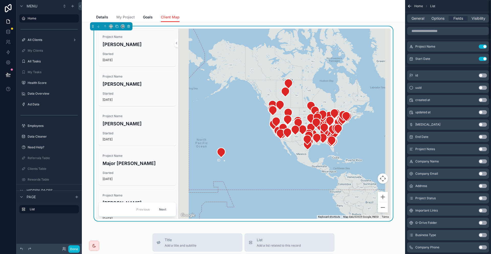
scroll to position [77, 0]
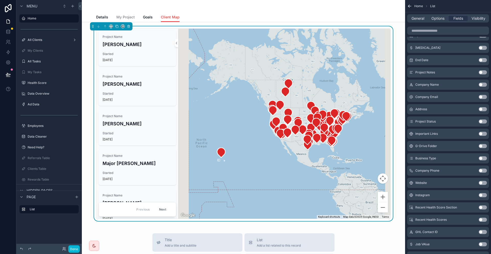
click at [482, 218] on button "Use setting" at bounding box center [483, 220] width 8 height 4
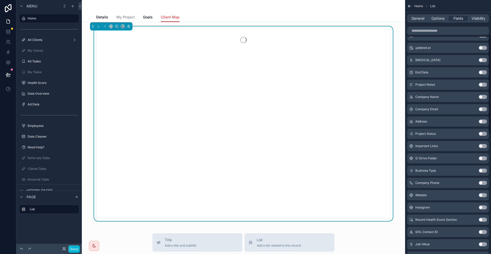
scroll to position [88, 0]
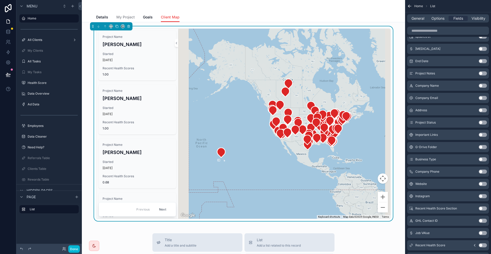
click at [483, 206] on button "Use setting" at bounding box center [483, 208] width 8 height 4
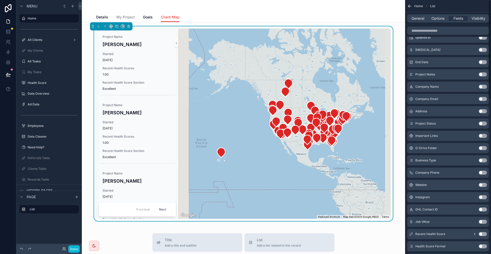
scroll to position [0, 0]
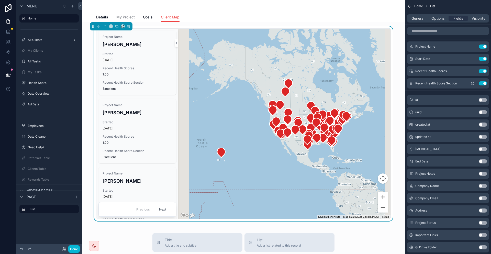
click at [482, 81] on button "Use setting" at bounding box center [483, 83] width 8 height 4
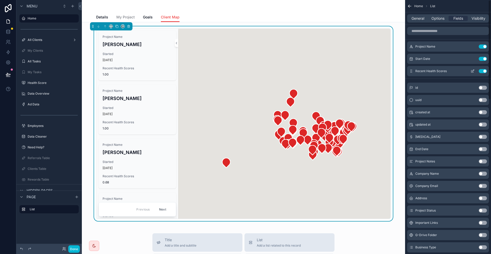
click at [482, 69] on button "Use setting" at bounding box center [483, 71] width 8 height 4
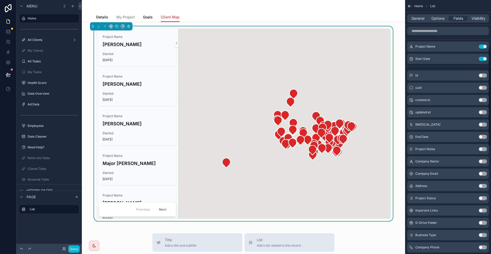
scroll to position [128, 0]
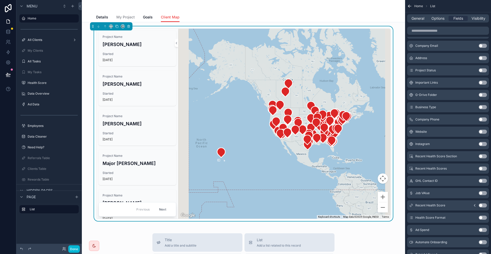
click at [483, 154] on button "Use setting" at bounding box center [483, 156] width 8 height 4
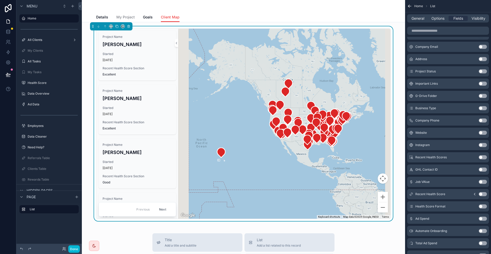
scroll to position [0, 0]
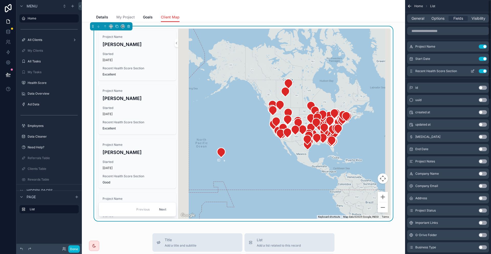
click at [472, 69] on button "scrollable content" at bounding box center [472, 71] width 8 height 4
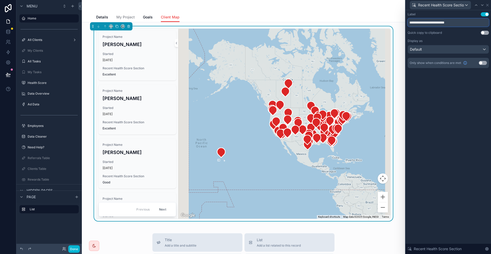
drag, startPoint x: 470, startPoint y: 20, endPoint x: 450, endPoint y: 21, distance: 19.7
click at [450, 21] on input "**********" at bounding box center [448, 22] width 81 height 8
type input "**********"
click at [446, 45] on div "Default" at bounding box center [448, 49] width 81 height 8
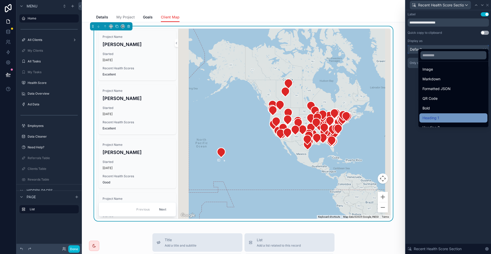
scroll to position [23, 0]
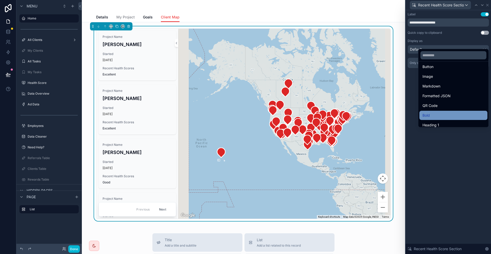
click at [438, 112] on div "Bold" at bounding box center [453, 115] width 62 height 6
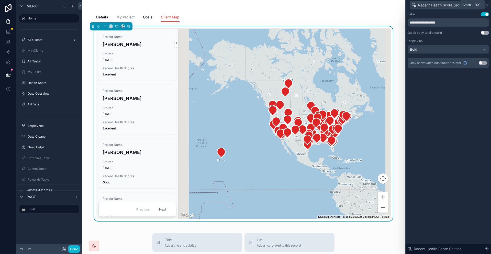
click at [488, 6] on icon at bounding box center [487, 5] width 4 height 4
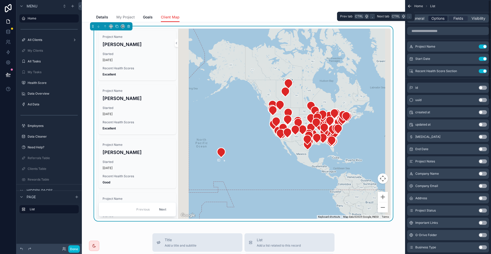
click at [444, 17] on span "Options" at bounding box center [437, 18] width 13 height 5
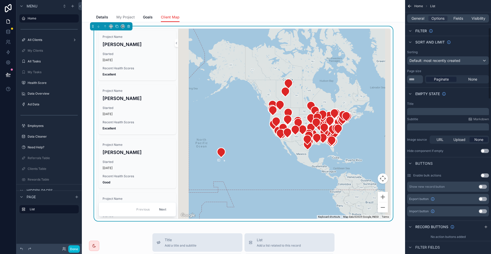
scroll to position [26, 0]
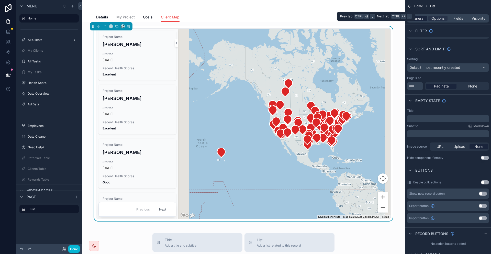
click at [424, 16] on span "General" at bounding box center [417, 18] width 13 height 5
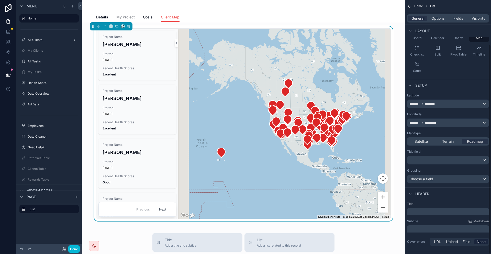
scroll to position [54, 0]
click at [445, 155] on div "scrollable content" at bounding box center [447, 159] width 81 height 8
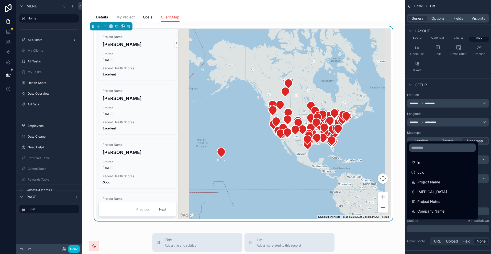
click at [449, 130] on div "scrollable content" at bounding box center [245, 127] width 491 height 254
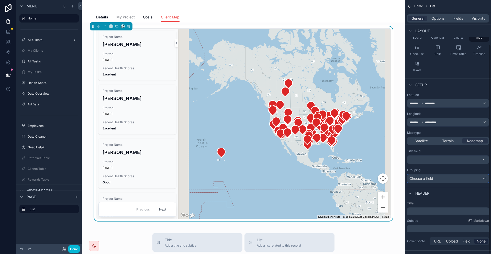
click at [442, 174] on div "Choose a field" at bounding box center [447, 178] width 81 height 8
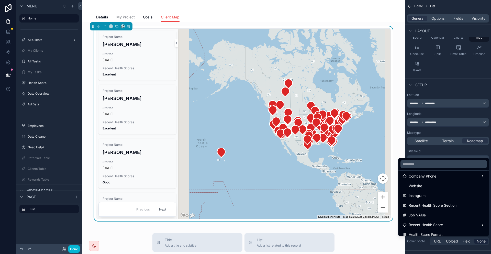
scroll to position [179, 0]
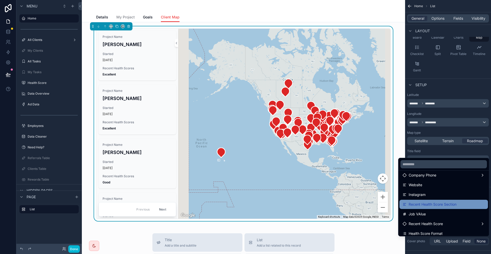
click at [446, 201] on span "Recent Health Score Section" at bounding box center [433, 204] width 48 height 6
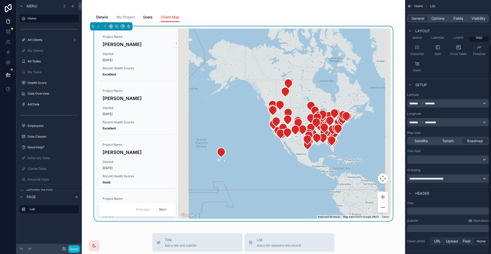
click at [464, 174] on div "**********" at bounding box center [447, 178] width 81 height 8
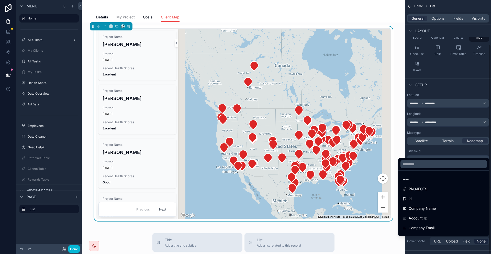
click at [463, 144] on div "scrollable content" at bounding box center [245, 127] width 491 height 254
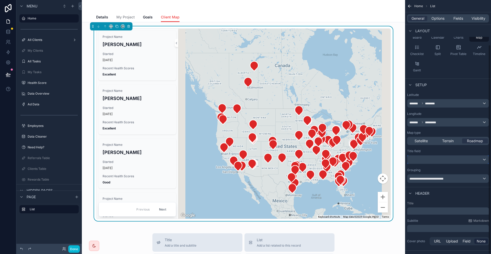
click at [463, 155] on div "scrollable content" at bounding box center [447, 159] width 81 height 8
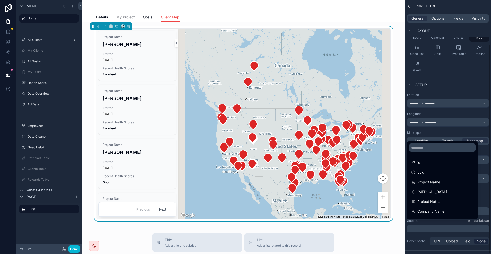
click at [442, 129] on div "scrollable content" at bounding box center [245, 127] width 491 height 254
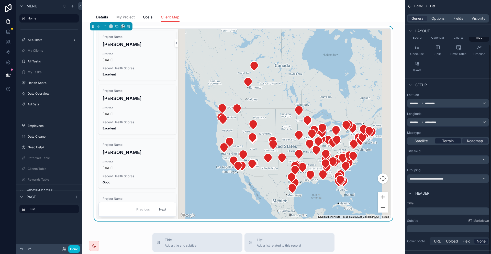
click at [453, 138] on span "Terrain" at bounding box center [448, 140] width 12 height 5
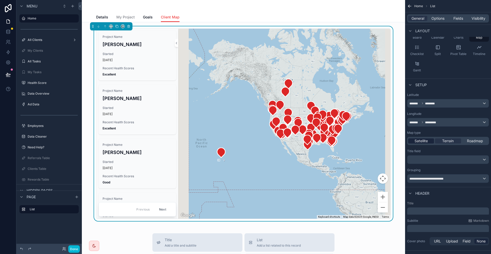
click at [428, 138] on span "Satellite" at bounding box center [420, 140] width 13 height 5
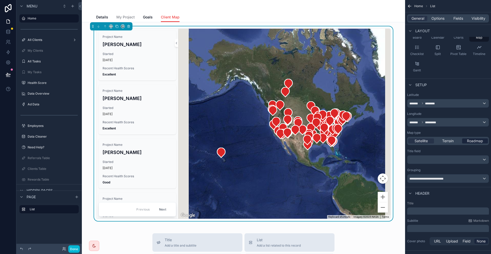
click at [476, 138] on span "Roadmap" at bounding box center [475, 140] width 16 height 5
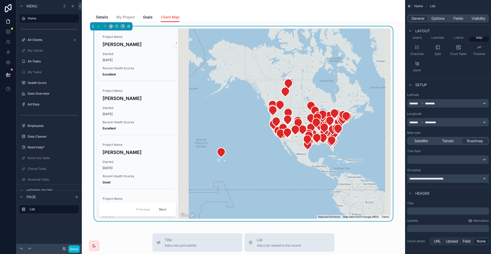
click at [456, 174] on div "**********" at bounding box center [447, 178] width 81 height 8
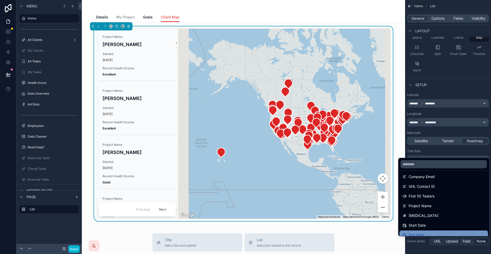
scroll to position [128, 0]
click at [455, 146] on div "scrollable content" at bounding box center [245, 127] width 491 height 254
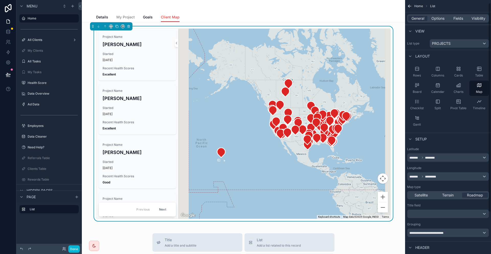
scroll to position [26, 0]
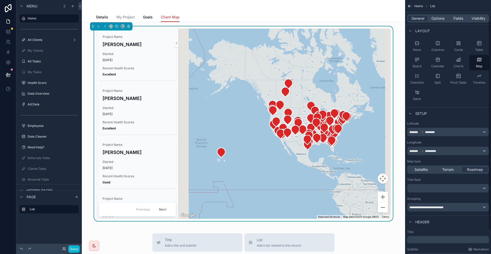
click at [436, 238] on p "﻿" at bounding box center [448, 240] width 79 height 5
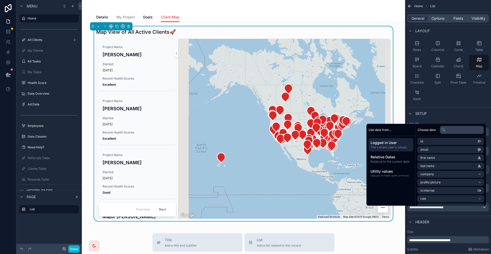
click at [383, 65] on div "Map View of All Active Clients🚀 Project Name Gabriel Costa Started 1 month ago …" at bounding box center [243, 123] width 315 height 195
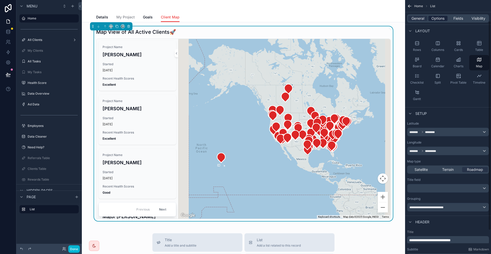
click at [444, 16] on span "Options" at bounding box center [437, 18] width 13 height 5
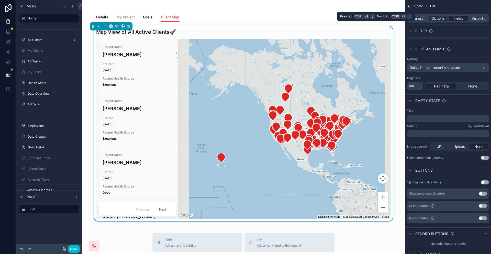
click at [457, 16] on div "Fields" at bounding box center [457, 18] width 19 height 5
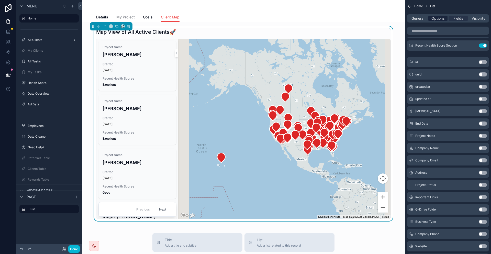
click at [444, 17] on span "Options" at bounding box center [437, 18] width 13 height 5
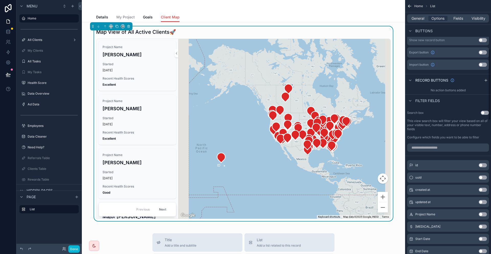
scroll to position [153, 0]
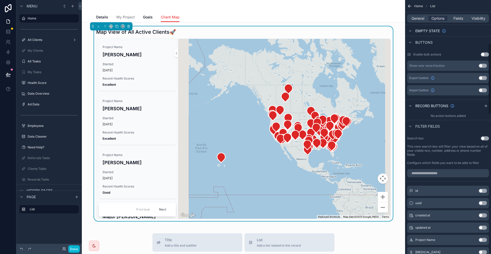
click at [483, 136] on button "Use setting" at bounding box center [485, 138] width 8 height 4
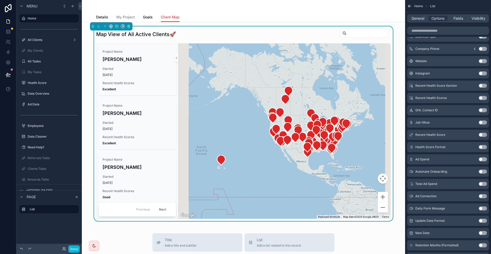
scroll to position [511, 0]
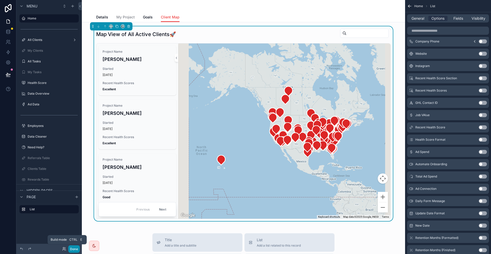
click at [68, 249] on button "Done" at bounding box center [74, 248] width 12 height 7
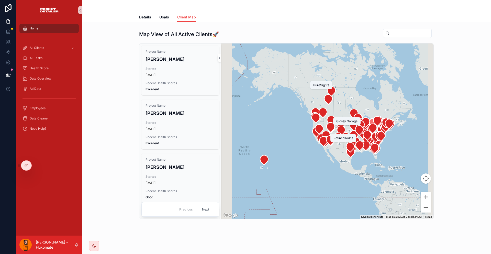
drag, startPoint x: 316, startPoint y: 97, endPoint x: 361, endPoint y: 118, distance: 49.6
click at [324, 97] on icon "scrollable content" at bounding box center [328, 100] width 8 height 10
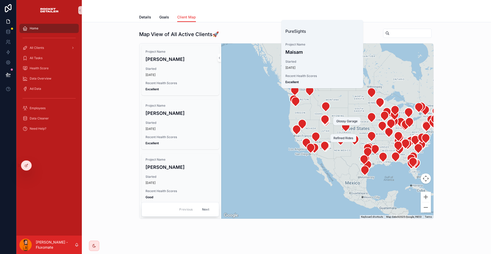
click at [439, 109] on div "Map View of All Active Clients🚀 Project Name Gabriel Costa Started 1 month ago …" at bounding box center [286, 123] width 401 height 195
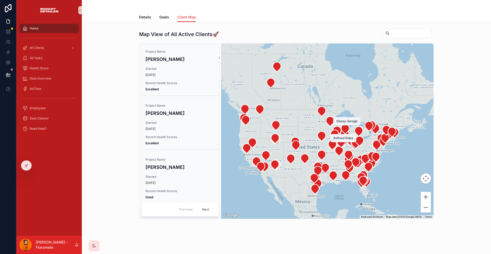
drag, startPoint x: 393, startPoint y: 85, endPoint x: 362, endPoint y: 103, distance: 35.6
click at [350, 107] on div "scrollable content" at bounding box center [327, 130] width 212 height 175
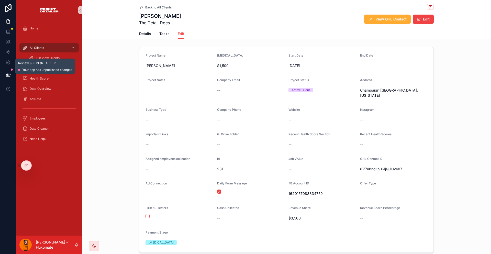
click at [8, 72] on icon at bounding box center [8, 74] width 5 height 5
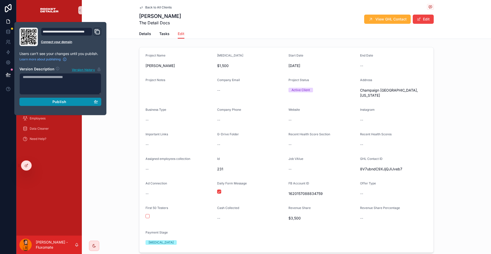
click at [58, 98] on button "Publish" at bounding box center [60, 102] width 82 height 8
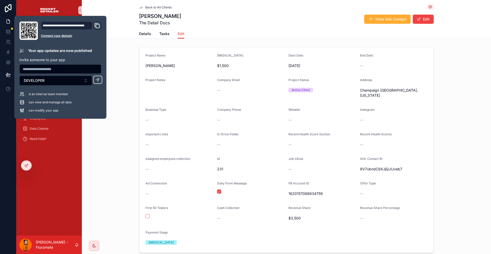
click at [108, 158] on div "Project Name Caleb Green Retainer $1,500 Start Date 06/01/2025 End Date -- Proj…" at bounding box center [286, 150] width 409 height 210
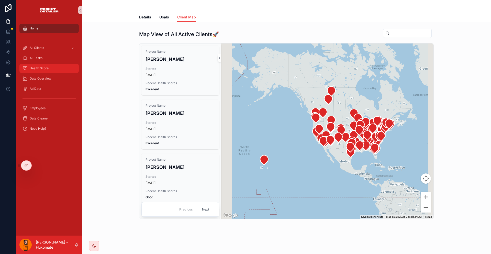
click at [51, 64] on div "Health Score" at bounding box center [48, 68] width 53 height 8
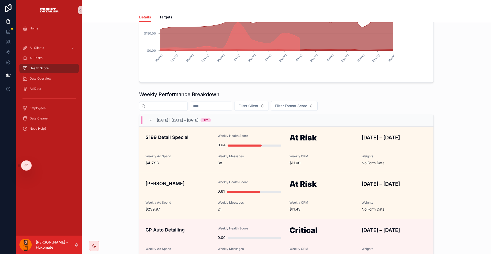
scroll to position [153, 0]
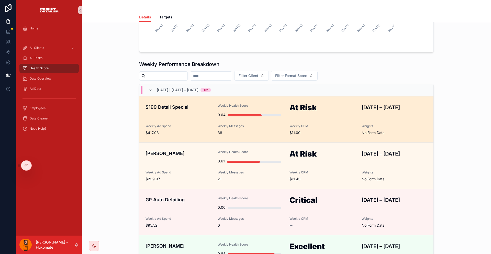
click at [315, 104] on div "At Risk" at bounding box center [322, 112] width 66 height 16
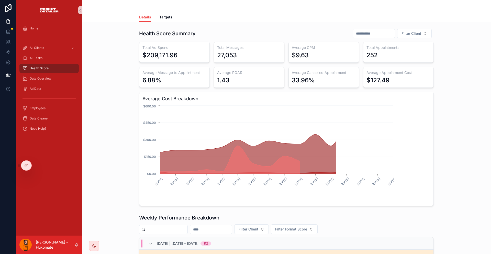
scroll to position [128, 0]
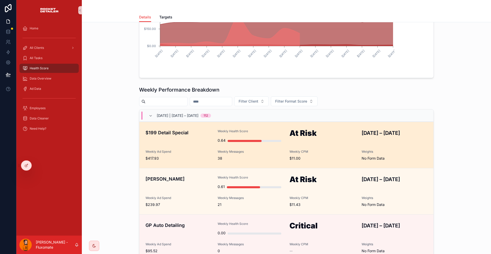
click at [294, 150] on span "Weekly CPM" at bounding box center [322, 152] width 66 height 4
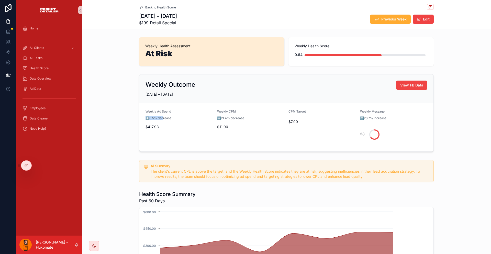
drag, startPoint x: 156, startPoint y: 104, endPoint x: 174, endPoint y: 104, distance: 17.9
click at [171, 116] on span "⬇️0.5% decrease" at bounding box center [158, 118] width 26 height 4
drag, startPoint x: 217, startPoint y: 103, endPoint x: 232, endPoint y: 102, distance: 14.8
click at [232, 103] on form "Weekly Ad Spend ⬇️0.5% decrease $417.93 Weekly CPM ⬇️21.4% decrease $11.00 CPM …" at bounding box center [286, 127] width 294 height 48
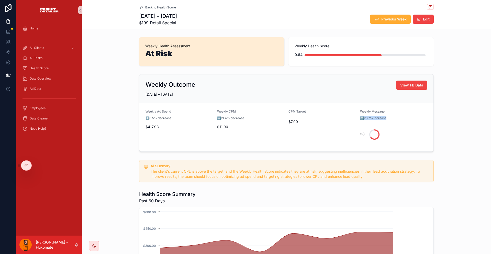
drag, startPoint x: 345, startPoint y: 104, endPoint x: 367, endPoint y: 104, distance: 22.2
click at [367, 116] on div "⬆️26.7% increase" at bounding box center [393, 118] width 67 height 5
click at [408, 109] on div "Weekly Outcome View FB Data [DATE] – [DATE] Weekly Ad Spend ⬇️0.5% decrease $41…" at bounding box center [286, 113] width 409 height 82
drag, startPoint x: 372, startPoint y: 105, endPoint x: 345, endPoint y: 105, distance: 27.4
click at [360, 116] on div "⬆️26.7% increase" at bounding box center [393, 118] width 67 height 5
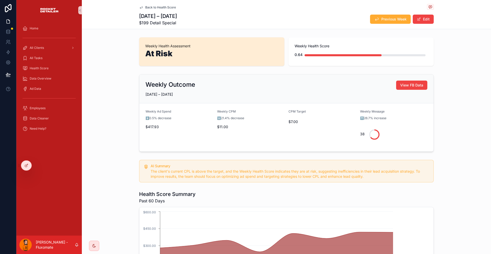
click at [420, 108] on div "Weekly Outcome View FB Data [DATE] – [DATE] Weekly Ad Spend ⬇️0.5% decrease $41…" at bounding box center [286, 113] width 409 height 82
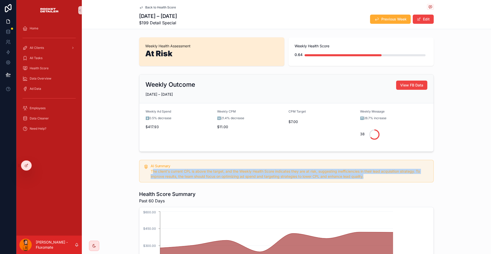
drag, startPoint x: 162, startPoint y: 149, endPoint x: 379, endPoint y: 152, distance: 216.8
click at [369, 169] on div "The client's current CPL is above the target, and the Weekly Health Score indic…" at bounding box center [290, 174] width 279 height 10
click at [379, 169] on span "The client's current CPL is above the target, and the Weekly Health Score indic…" at bounding box center [285, 173] width 269 height 9
drag, startPoint x: 364, startPoint y: 156, endPoint x: 193, endPoint y: 147, distance: 171.3
click at [188, 164] on div "AI Summary The client's current CPL is above the target, and the Weekly Health …" at bounding box center [290, 171] width 279 height 15
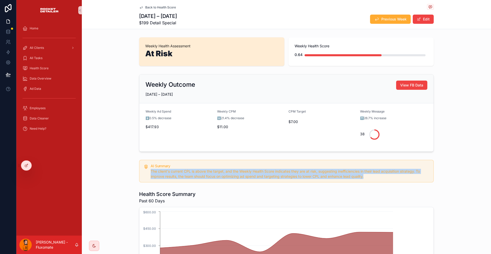
click at [318, 164] on h5 "AI Summary" at bounding box center [290, 166] width 279 height 4
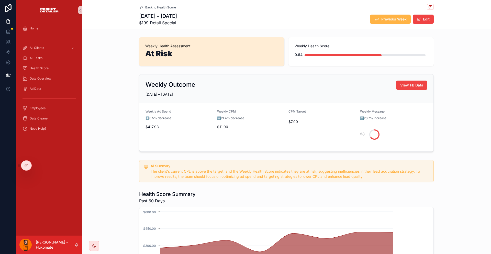
click at [372, 20] on button "Previous Week" at bounding box center [390, 19] width 41 height 9
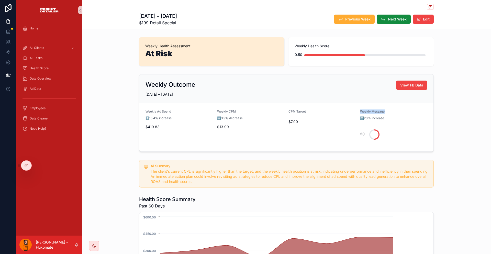
drag, startPoint x: 376, startPoint y: 99, endPoint x: 335, endPoint y: 105, distance: 41.1
click at [335, 105] on form "Weekly Ad Spend ⬆️15.4% increase $419.83 Weekly CPM ⬇️3.9% decrease $13.99 CPM …" at bounding box center [286, 127] width 294 height 48
click at [367, 116] on div "⬆️20% increase" at bounding box center [393, 118] width 67 height 5
drag, startPoint x: 326, startPoint y: 106, endPoint x: 162, endPoint y: 97, distance: 164.4
click at [162, 103] on form "Weekly Ad Spend ⬆️15.4% increase $419.83 Weekly CPM ⬇️3.9% decrease $13.99 CPM …" at bounding box center [286, 127] width 294 height 48
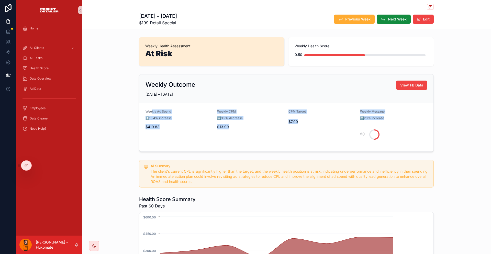
click at [162, 109] on span "Weekly Ad Spend" at bounding box center [158, 111] width 26 height 4
drag, startPoint x: 83, startPoint y: 71, endPoint x: 86, endPoint y: 72, distance: 3.1
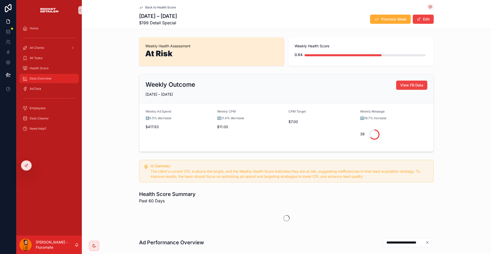
click at [46, 74] on div "Data Overview" at bounding box center [48, 78] width 53 height 8
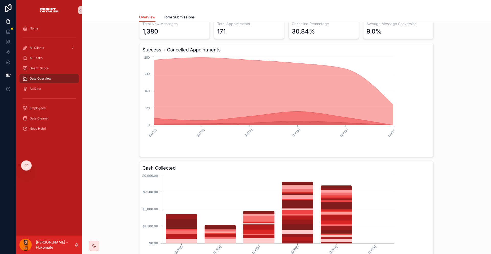
scroll to position [51, 0]
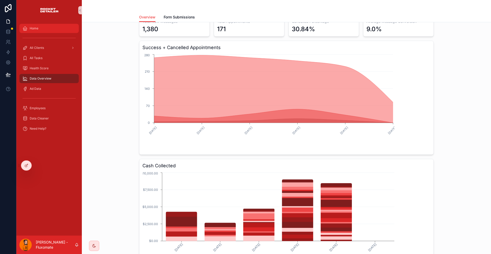
click at [59, 24] on div "Home" at bounding box center [48, 28] width 53 height 8
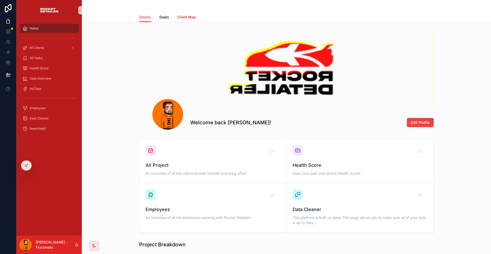
click at [196, 16] on span "Client Map" at bounding box center [186, 17] width 19 height 5
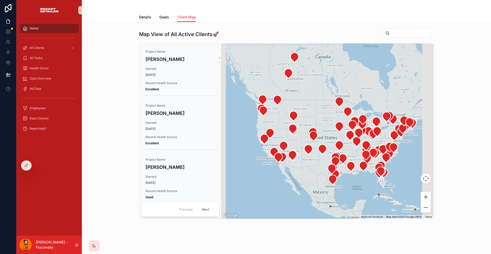
drag, startPoint x: 402, startPoint y: 142, endPoint x: 393, endPoint y: 144, distance: 9.9
click at [393, 144] on div "scrollable content" at bounding box center [327, 130] width 212 height 175
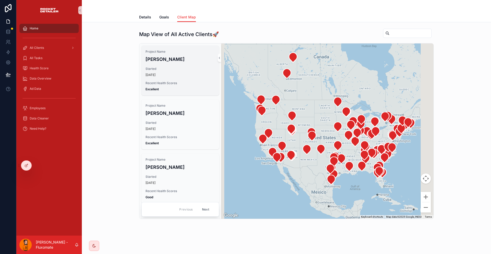
click at [195, 58] on div "Project Name [PERSON_NAME] Started [DATE] Recent Health Scores Excellent" at bounding box center [180, 71] width 78 height 50
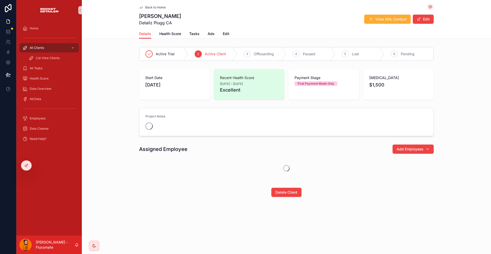
click at [189, 29] on div "Details Health Score Tasks Ads Edit" at bounding box center [286, 34] width 295 height 10
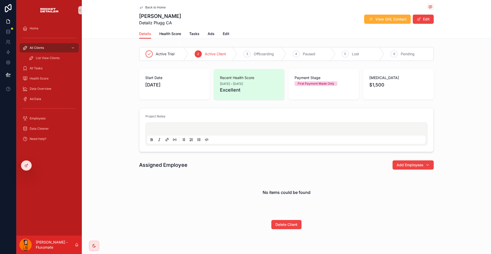
click at [232, 29] on div "Details Health Score Tasks Ads Edit" at bounding box center [286, 34] width 295 height 10
click at [229, 31] on span "Edit" at bounding box center [226, 33] width 7 height 5
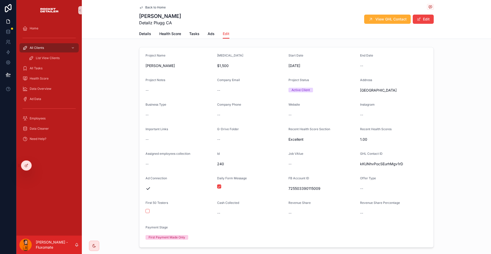
click at [169, 29] on div "Details Health Score Tasks Ads Edit" at bounding box center [286, 34] width 295 height 10
drag, startPoint x: 343, startPoint y: 81, endPoint x: 376, endPoint y: 79, distance: 32.8
click at [376, 79] on form "Project Name [PERSON_NAME] [MEDICAL_DATA] $1,500 Start Date [DATE] End Date -- …" at bounding box center [286, 147] width 294 height 200
click at [376, 88] on span "[GEOGRAPHIC_DATA]" at bounding box center [393, 90] width 67 height 5
drag, startPoint x: 378, startPoint y: 78, endPoint x: 346, endPoint y: 82, distance: 32.2
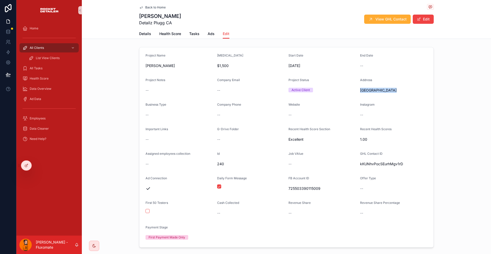
click at [360, 88] on span "[GEOGRAPHIC_DATA]" at bounding box center [393, 90] width 67 height 5
click at [51, 26] on div "Home" at bounding box center [48, 28] width 53 height 8
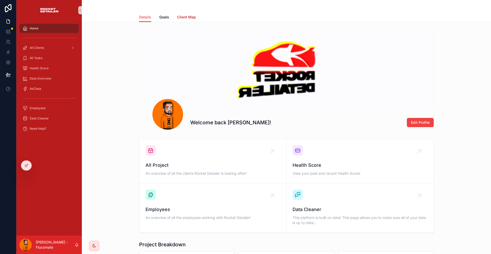
click at [196, 15] on span "Client Map" at bounding box center [186, 17] width 19 height 5
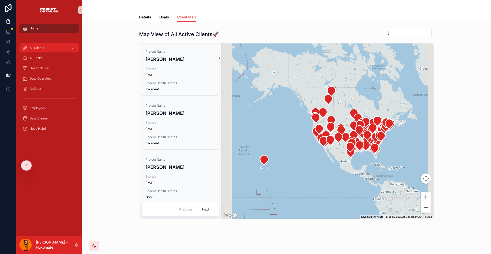
click at [50, 44] on div "All Clients" at bounding box center [48, 48] width 53 height 8
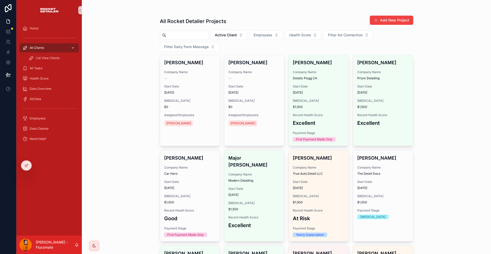
click at [38, 46] on span "All Clients" at bounding box center [37, 48] width 14 height 4
click at [165, 31] on div "scrollable content" at bounding box center [184, 35] width 49 height 9
click at [167, 32] on input "scrollable content" at bounding box center [187, 35] width 42 height 7
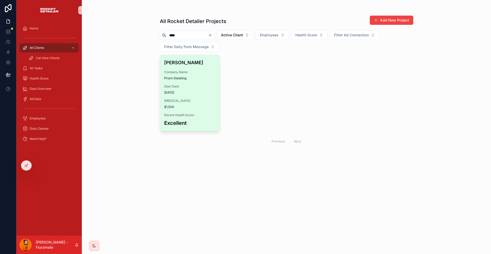
type input "****"
click at [199, 59] on div "Sebastian Company Name Prizm Detailing Start Date 02/08/2025 Retainer $1,500 Re…" at bounding box center [190, 93] width 60 height 76
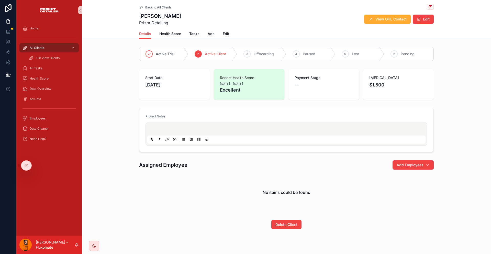
click at [231, 31] on div "Details Health Score Tasks Ads Edit" at bounding box center [286, 34] width 295 height 10
click at [228, 31] on span "Edit" at bounding box center [226, 33] width 7 height 5
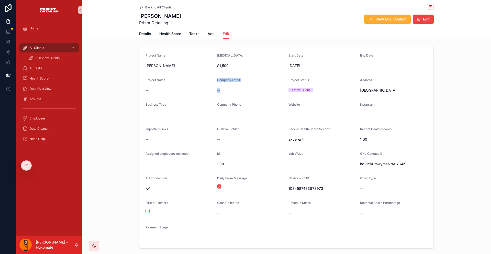
drag, startPoint x: 215, startPoint y: 77, endPoint x: 229, endPoint y: 80, distance: 14.5
click at [229, 80] on form "Project Name Sebastian Retainer $1,500 Start Date 02/08/2025 End Date -- Projec…" at bounding box center [286, 147] width 294 height 200
click at [229, 88] on div "--" at bounding box center [250, 90] width 67 height 5
drag, startPoint x: 230, startPoint y: 79, endPoint x: 217, endPoint y: 80, distance: 13.3
click at [217, 80] on form "Project Name Sebastian Retainer $1,500 Start Date 02/08/2025 End Date -- Projec…" at bounding box center [286, 147] width 294 height 200
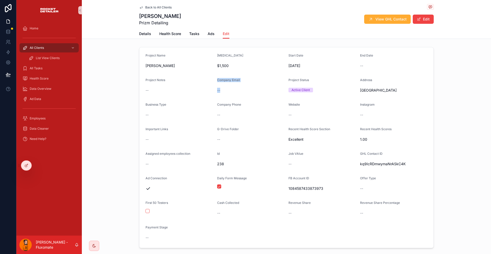
click at [220, 88] on span "--" at bounding box center [218, 90] width 3 height 5
drag, startPoint x: 221, startPoint y: 79, endPoint x: 224, endPoint y: 79, distance: 3.1
click at [224, 88] on div "--" at bounding box center [250, 90] width 67 height 5
click at [233, 88] on div "--" at bounding box center [250, 90] width 67 height 5
click at [220, 88] on span "--" at bounding box center [218, 90] width 3 height 5
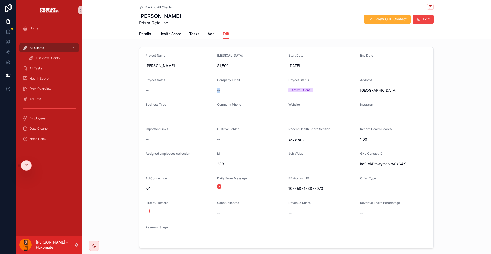
drag, startPoint x: 224, startPoint y: 79, endPoint x: 220, endPoint y: 78, distance: 4.4
click at [220, 78] on form "Project Name Sebastian Retainer $1,500 Start Date 02/08/2025 End Date -- Projec…" at bounding box center [286, 147] width 294 height 200
click at [224, 86] on div "--" at bounding box center [250, 90] width 67 height 8
click at [151, 29] on link "Details" at bounding box center [145, 34] width 12 height 10
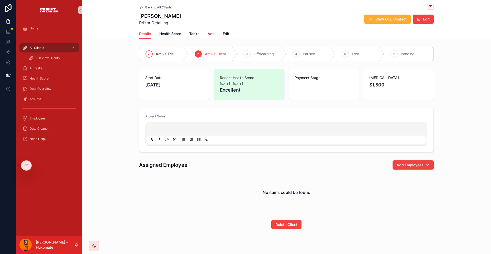
click at [215, 31] on span "Ads" at bounding box center [211, 33] width 7 height 5
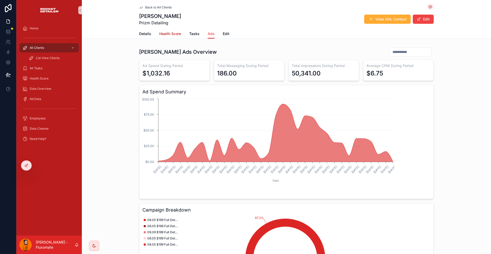
click at [181, 32] on span "Health Score" at bounding box center [170, 33] width 22 height 5
click at [51, 44] on div "All Clients" at bounding box center [48, 48] width 53 height 8
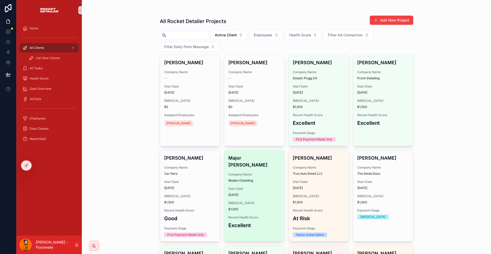
click at [254, 172] on div "Company Name Modern Detailing" at bounding box center [254, 177] width 52 height 10
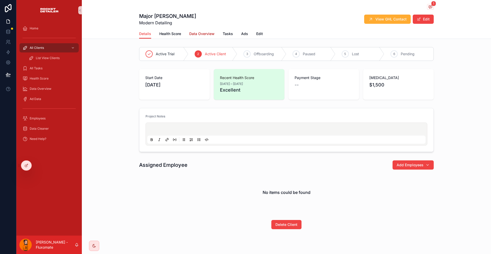
click at [209, 31] on span "Data Overview" at bounding box center [201, 33] width 25 height 5
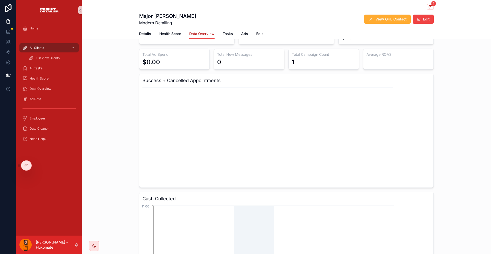
scroll to position [26, 0]
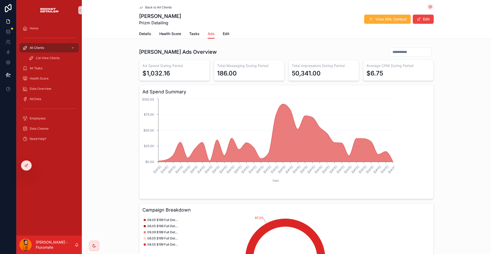
click at [229, 29] on div "Details Health Score Tasks Ads Edit" at bounding box center [286, 34] width 295 height 10
click at [227, 31] on span "Edit" at bounding box center [226, 33] width 7 height 5
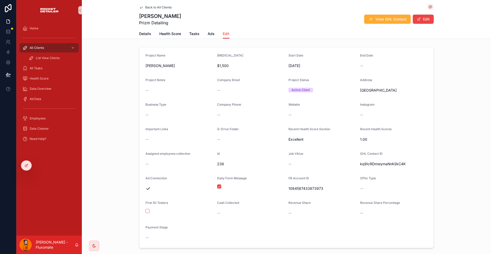
click at [218, 82] on form "Project Name Sebastian Retainer $1,500 Start Date 02/08/2025 End Date -- Projec…" at bounding box center [286, 147] width 294 height 200
click at [228, 29] on link "Edit" at bounding box center [226, 34] width 7 height 10
drag, startPoint x: 221, startPoint y: 77, endPoint x: 230, endPoint y: 77, distance: 9.5
click at [230, 86] on div "--" at bounding box center [250, 90] width 67 height 8
drag, startPoint x: 367, startPoint y: 143, endPoint x: 396, endPoint y: 142, distance: 28.7
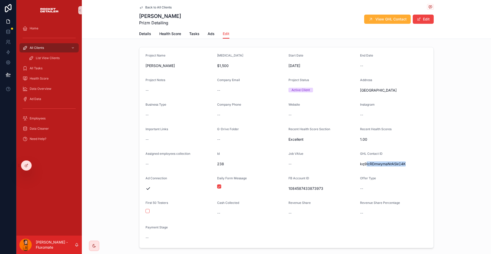
click at [396, 161] on span "kq9IcRDmwymaNrASkC4K" at bounding box center [393, 163] width 67 height 5
drag, startPoint x: 234, startPoint y: 77, endPoint x: 219, endPoint y: 76, distance: 15.1
click at [219, 76] on form "Project Name Sebastian Retainer $1,500 Start Date 02/08/2025 End Date -- Projec…" at bounding box center [286, 147] width 294 height 200
click at [231, 84] on form "Project Name Sebastian Retainer $1,500 Start Date 02/08/2025 End Date -- Projec…" at bounding box center [286, 147] width 294 height 200
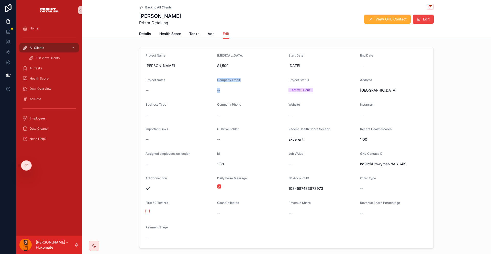
drag, startPoint x: 231, startPoint y: 78, endPoint x: 221, endPoint y: 78, distance: 9.5
click at [217, 78] on form "Project Name Sebastian Retainer $1,500 Start Date 02/08/2025 End Date -- Projec…" at bounding box center [286, 147] width 294 height 200
click at [220, 88] on span "--" at bounding box center [218, 90] width 3 height 5
click at [224, 88] on div "--" at bounding box center [250, 90] width 67 height 5
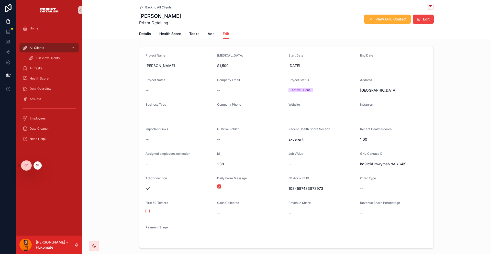
click at [36, 165] on icon at bounding box center [38, 165] width 4 height 4
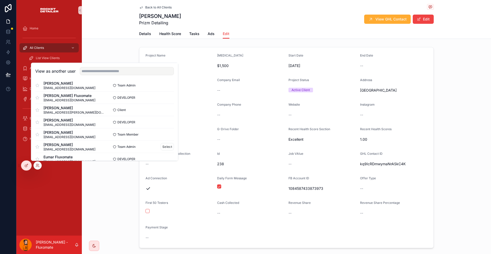
scroll to position [26, 0]
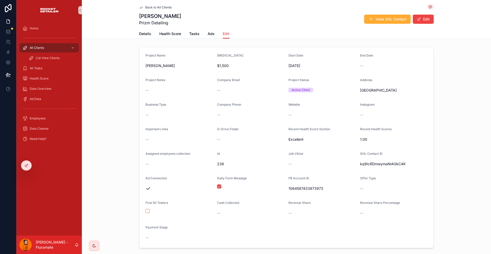
click at [128, 63] on div "Project Name Sebastian Retainer $1,500 Start Date 02/08/2025 End Date -- Projec…" at bounding box center [286, 147] width 409 height 205
click at [44, 44] on div "All Clients" at bounding box center [48, 48] width 53 height 8
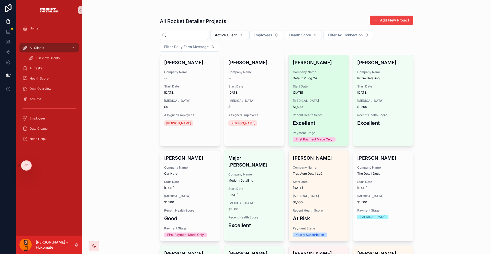
click at [316, 76] on span "Detailz Plugg CA" at bounding box center [319, 78] width 52 height 4
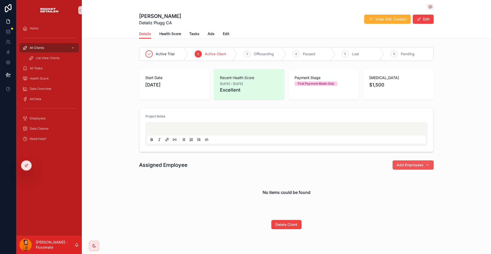
click at [403, 162] on div "Add Employees" at bounding box center [413, 164] width 33 height 5
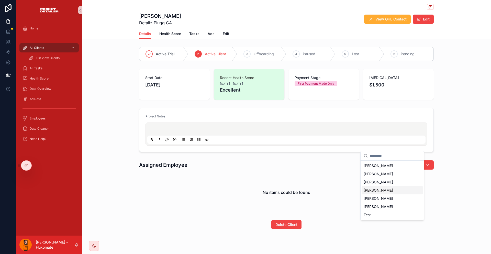
click at [376, 188] on span "Ed Martin" at bounding box center [378, 190] width 29 height 5
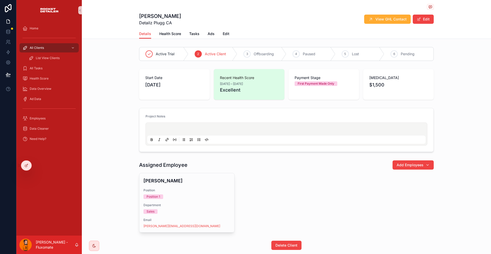
click at [430, 158] on div "Assigned Employee Add Employees Ed Martin Position Position 1 Department Sales …" at bounding box center [286, 196] width 409 height 76
drag, startPoint x: 173, startPoint y: 14, endPoint x: 188, endPoint y: 13, distance: 15.1
click at [188, 13] on div "Gabriel Costa Detailz Plugg CA View GHL Contact Edit Details Details Health Sco…" at bounding box center [286, 19] width 409 height 39
click at [216, 19] on div "Gabriel Costa Detailz Plugg CA View GHL Contact Edit" at bounding box center [286, 19] width 295 height 13
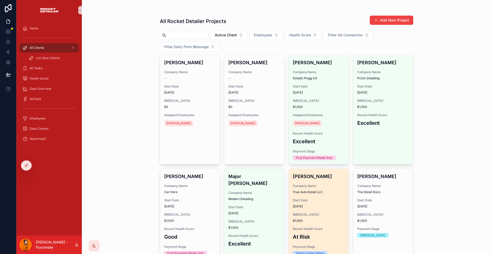
click at [328, 190] on span "True Auto Detail LLC" at bounding box center [319, 192] width 52 height 4
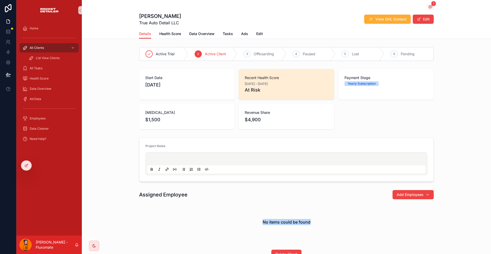
click at [384, 190] on div "Assigned Employee Add Employees No items could be found" at bounding box center [286, 216] width 295 height 52
click at [397, 192] on span "Add Employees" at bounding box center [410, 194] width 27 height 5
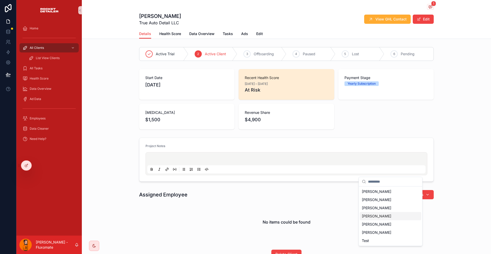
click at [375, 213] on span "Ed Martin" at bounding box center [376, 215] width 29 height 5
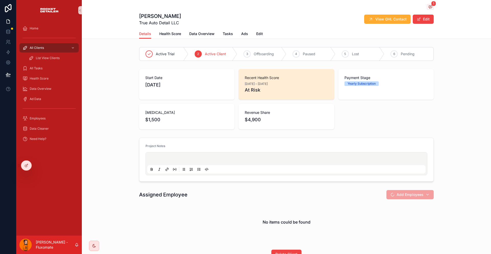
click at [446, 154] on div "Project Notes" at bounding box center [286, 160] width 409 height 48
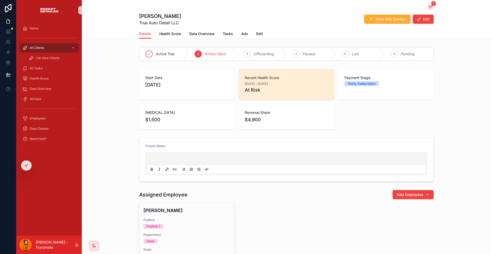
drag, startPoint x: 215, startPoint y: 104, endPoint x: 223, endPoint y: 106, distance: 9.2
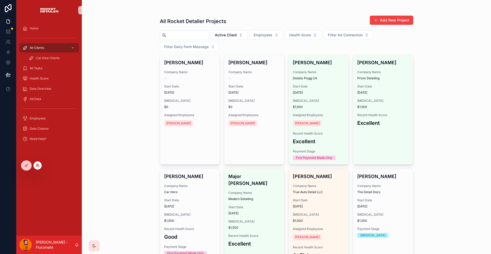
click at [37, 165] on icon at bounding box center [38, 165] width 4 height 4
click at [119, 50] on div "All Rocket Detailer Projects Add New Project Active Client Employees Health Sco…" at bounding box center [286, 127] width 409 height 254
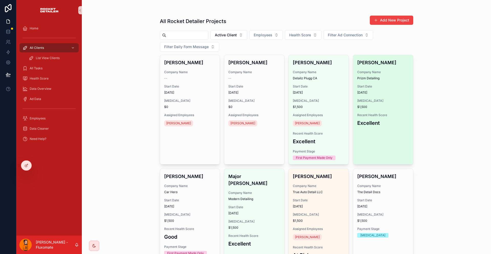
click at [396, 74] on div "Sebastian Company Name Prizm Detailing Start Date 02/08/2025 Retainer $1,500 Re…" at bounding box center [383, 93] width 60 height 76
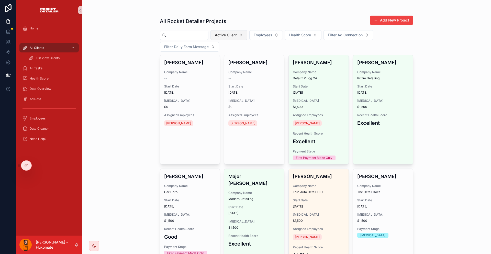
click at [218, 30] on button "Active Client" at bounding box center [228, 35] width 37 height 10
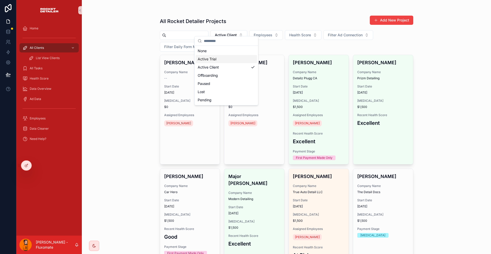
click at [219, 57] on div "Active Trial" at bounding box center [226, 59] width 61 height 8
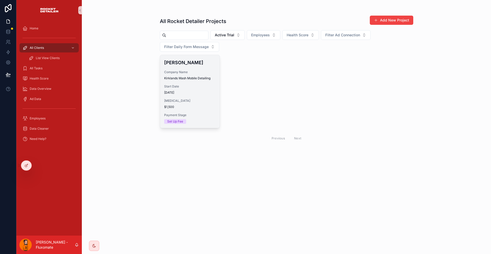
click at [209, 76] on span "Kirklands Wash Mobile Detailing" at bounding box center [190, 78] width 52 height 4
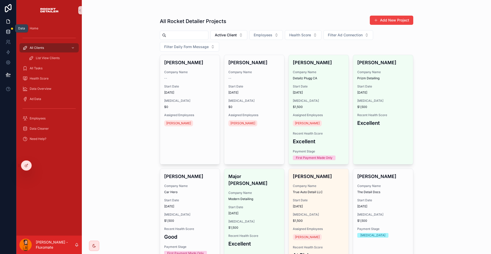
click at [6, 29] on icon at bounding box center [8, 31] width 5 height 5
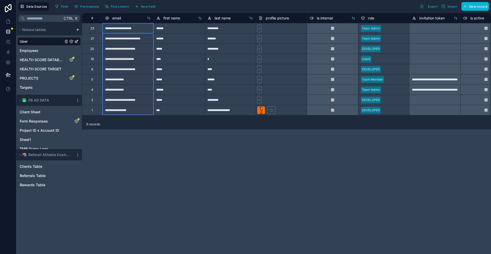
drag, startPoint x: 122, startPoint y: 30, endPoint x: 124, endPoint y: 111, distance: 81.1
click at [7, 19] on icon at bounding box center [8, 21] width 5 height 5
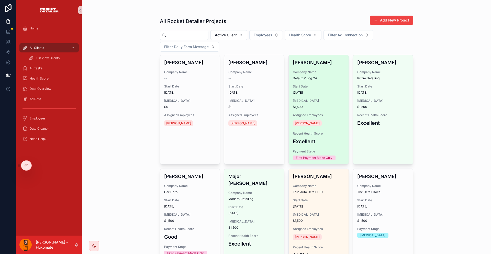
click at [311, 119] on div "Ed Martin" at bounding box center [319, 123] width 52 height 8
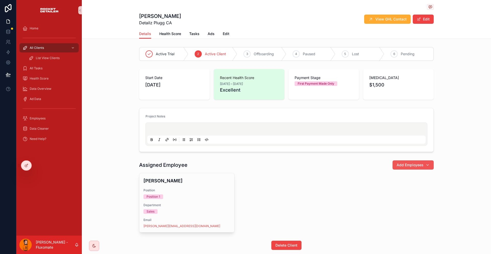
click at [392, 160] on button "Add Employees" at bounding box center [412, 164] width 41 height 9
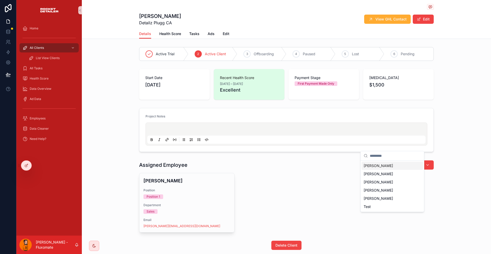
click at [333, 173] on div "Ed Martin Position Position 1 Department Sales Email eduardo@zenithdigitalsolut…" at bounding box center [286, 203] width 295 height 60
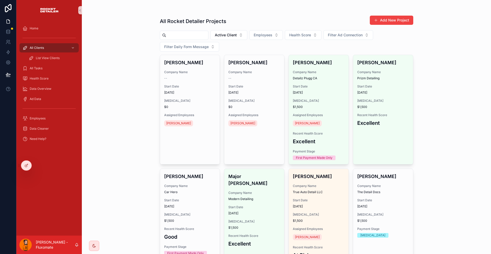
click at [167, 32] on input "scrollable content" at bounding box center [187, 35] width 42 height 7
paste input "**********"
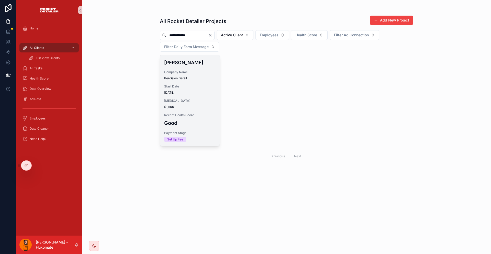
type input "**********"
click at [195, 76] on span "Percision Detail" at bounding box center [190, 78] width 52 height 4
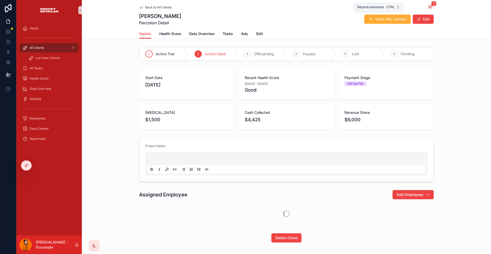
click at [428, 6] on icon "scrollable content" at bounding box center [430, 7] width 4 height 4
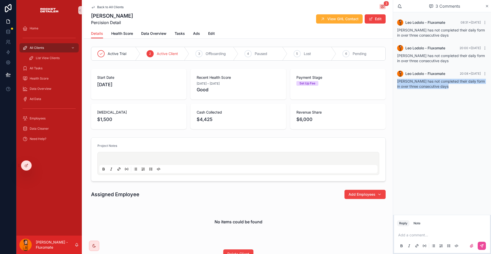
drag, startPoint x: 409, startPoint y: 72, endPoint x: 464, endPoint y: 76, distance: 55.1
click at [464, 79] on div "Miguel Vargas has not completed their daily form in over three consecutive days" at bounding box center [442, 84] width 90 height 10
click at [463, 79] on div "Miguel Vargas has not completed their daily form in over three consecutive days" at bounding box center [442, 84] width 90 height 10
drag, startPoint x: 462, startPoint y: 74, endPoint x: 418, endPoint y: 74, distance: 44.5
click at [418, 79] on div "Miguel Vargas has not completed their daily form in over three consecutive days" at bounding box center [442, 84] width 90 height 10
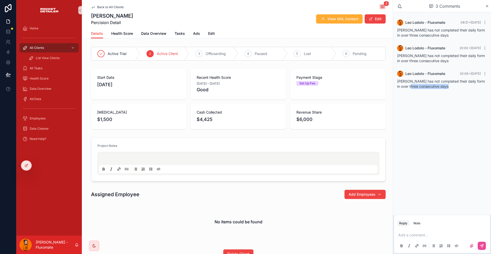
click at [453, 78] on div "Leo Lodolo - Fluxomate 20:08 • Today Miguel Vargas has not completed their dail…" at bounding box center [442, 79] width 96 height 25
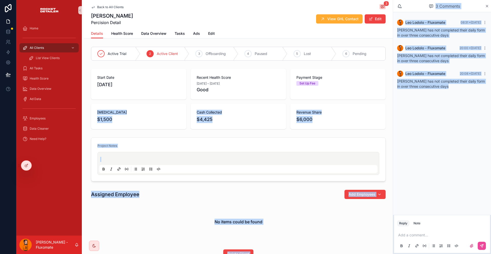
drag, startPoint x: 451, startPoint y: 74, endPoint x: 401, endPoint y: 72, distance: 49.9
click at [401, 72] on div "Home All Clients List View Clients All Tasks Health Score Data Overview Ad Data…" at bounding box center [253, 127] width 475 height 254
click at [423, 79] on div "Miguel Vargas has not completed their daily form in over three consecutive days" at bounding box center [442, 84] width 90 height 10
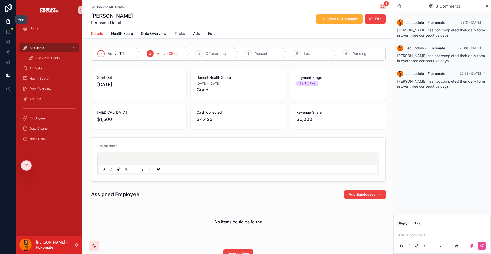
click at [7, 23] on link at bounding box center [8, 21] width 16 height 10
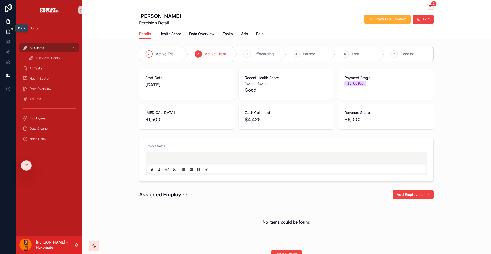
click at [8, 27] on link at bounding box center [8, 32] width 16 height 10
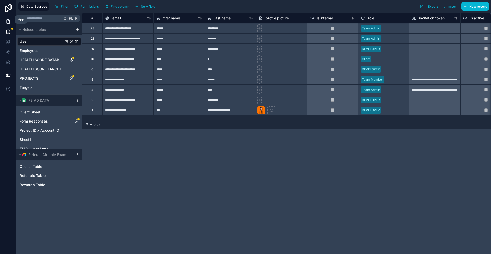
click at [6, 19] on icon at bounding box center [8, 21] width 5 height 5
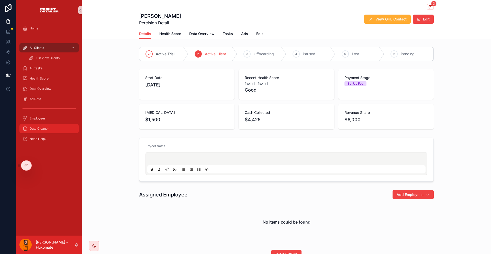
click at [36, 124] on link "Data Cleaner" at bounding box center [48, 128] width 59 height 9
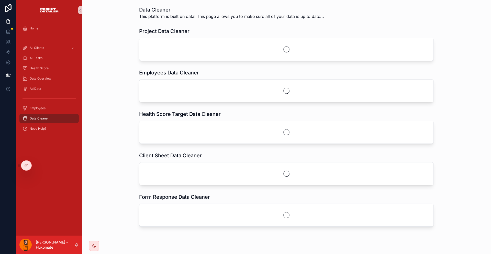
click at [40, 116] on span "Data Cleaner" at bounding box center [39, 118] width 19 height 4
click at [45, 104] on link "Employees" at bounding box center [48, 108] width 59 height 9
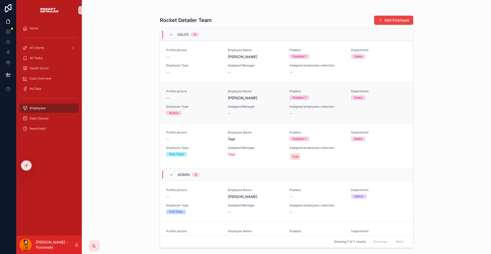
click at [195, 89] on span "Profile picture" at bounding box center [193, 91] width 55 height 4
click at [7, 30] on icon at bounding box center [8, 31] width 5 height 5
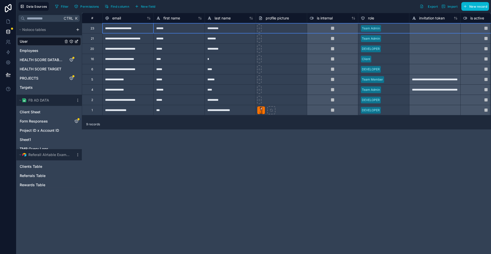
drag, startPoint x: 83, startPoint y: 28, endPoint x: 245, endPoint y: 24, distance: 161.9
click at [376, 23] on div "Team Admin" at bounding box center [383, 28] width 51 height 10
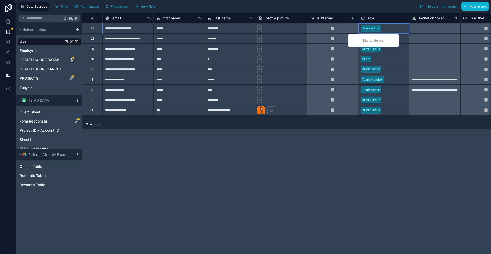
click at [383, 27] on div at bounding box center [395, 28] width 24 height 5
click at [359, 131] on div "**********" at bounding box center [286, 133] width 409 height 241
click at [6, 19] on icon at bounding box center [8, 21] width 5 height 5
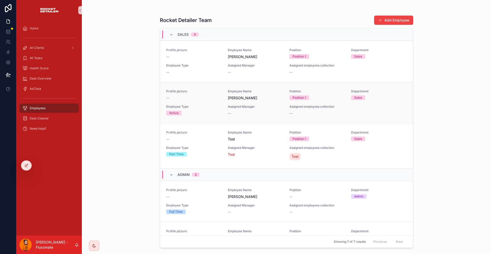
click at [265, 111] on div "--" at bounding box center [255, 113] width 55 height 5
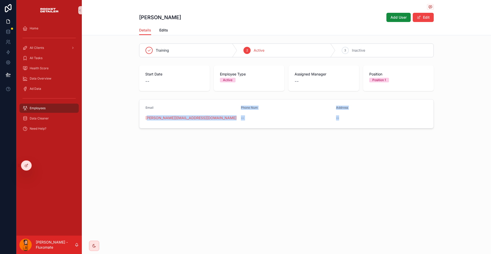
drag, startPoint x: 353, startPoint y: 123, endPoint x: 192, endPoint y: 115, distance: 160.8
click at [162, 118] on div "Ed Martin Add User Edit Details Details Edits Training 2 Active 3 Inactive Star…" at bounding box center [286, 81] width 409 height 163
click at [393, 115] on div "--" at bounding box center [381, 117] width 91 height 5
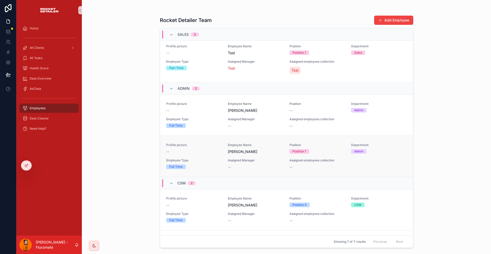
scroll to position [86, 0]
click at [259, 164] on div "--" at bounding box center [255, 166] width 55 height 5
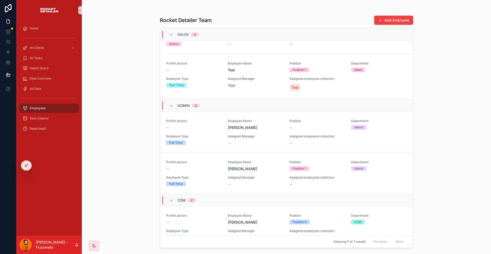
scroll to position [86, 0]
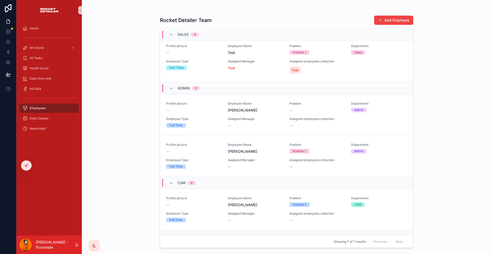
click at [240, 237] on div "Profile picture -- Employee Name Ryan Bryson Position Position 2 Department CSM…" at bounding box center [286, 250] width 241 height 27
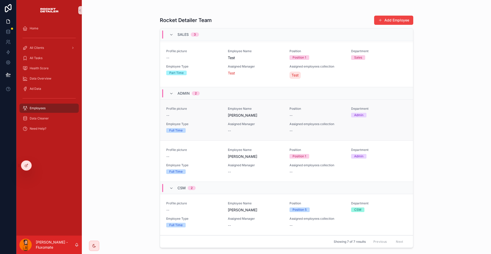
scroll to position [86, 0]
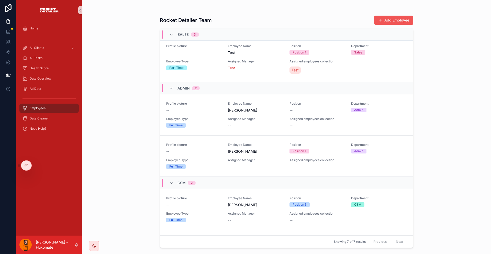
click at [382, 20] on button "Add Employee" at bounding box center [393, 20] width 39 height 9
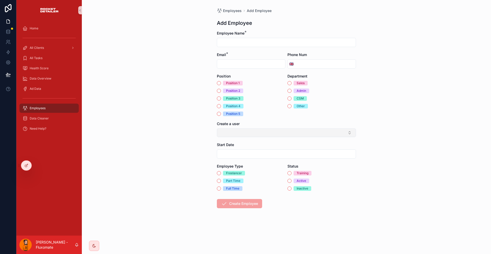
click at [291, 128] on button "Select Button" at bounding box center [286, 132] width 139 height 9
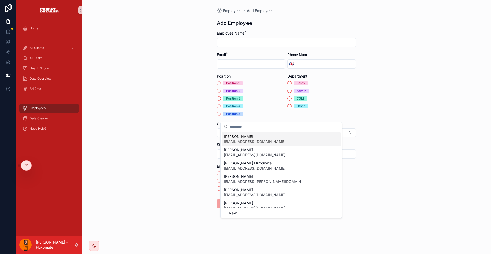
click at [235, 121] on div "Create a user" at bounding box center [286, 129] width 139 height 16
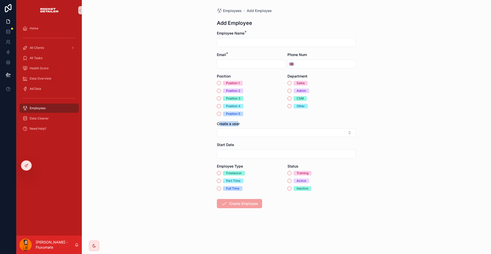
drag, startPoint x: 240, startPoint y: 109, endPoint x: 222, endPoint y: 109, distance: 17.9
click at [222, 121] on span "Create a user" at bounding box center [228, 123] width 23 height 4
drag, startPoint x: 216, startPoint y: 109, endPoint x: 246, endPoint y: 111, distance: 29.5
click at [246, 111] on div "Employees Add Employee Add Employee Employee Name * Email * Phone Num 🇬🇧 Positi…" at bounding box center [286, 127] width 409 height 254
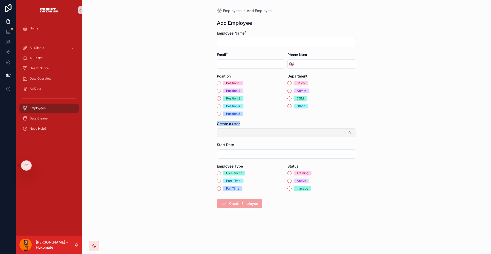
click at [248, 128] on button "Select Button" at bounding box center [286, 132] width 139 height 9
click at [350, 102] on div "Employees Add Employee Add Employee Employee Name * Email * Phone Num 🇬🇧 Positi…" at bounding box center [286, 127] width 409 height 254
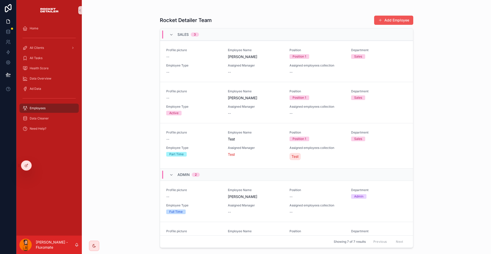
click at [399, 16] on button "Add Employee" at bounding box center [393, 20] width 39 height 9
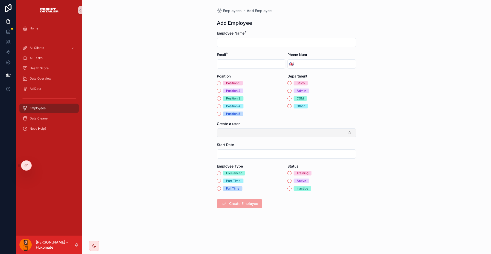
click at [269, 128] on button "Select Button" at bounding box center [286, 132] width 139 height 9
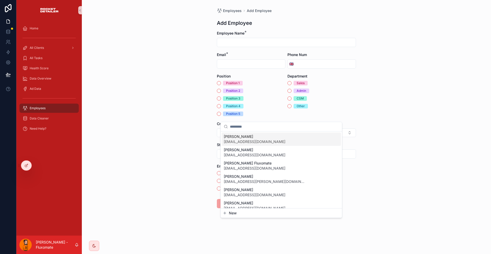
click at [399, 98] on div "Employees Add Employee Add Employee Employee Name * Email * Phone Num 🇬🇧 Positi…" at bounding box center [286, 127] width 409 height 254
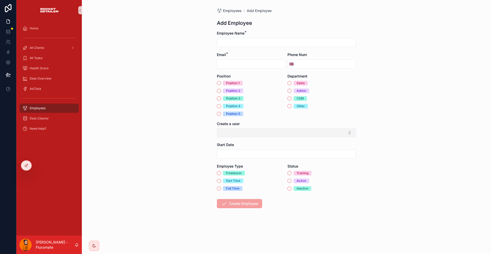
click at [301, 128] on button "Select Button" at bounding box center [286, 132] width 139 height 9
click at [368, 120] on div "Employees Add Employee Add Employee Employee Name * Email * Phone Num 🇬🇧 Positi…" at bounding box center [286, 127] width 409 height 254
click at [319, 128] on button "Select Button" at bounding box center [286, 132] width 139 height 9
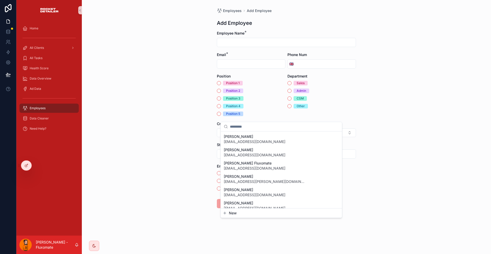
click at [233, 213] on span "New" at bounding box center [233, 212] width 8 height 5
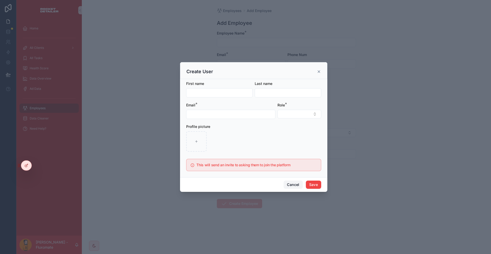
drag, startPoint x: 284, startPoint y: 177, endPoint x: 292, endPoint y: 109, distance: 68.5
click at [292, 110] on div "Create User First name Last name Email * Role * Profile picture This will send …" at bounding box center [253, 127] width 147 height 130
click at [292, 108] on div "Role *" at bounding box center [299, 105] width 44 height 5
click at [292, 116] on button "Select Button" at bounding box center [299, 114] width 44 height 9
click at [288, 181] on button "Cancel" at bounding box center [293, 185] width 19 height 8
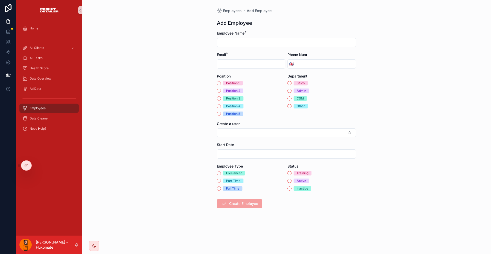
click at [364, 124] on div "Employees Add Employee Add Employee Employee Name * Email * Phone Num 🇬🇧 Positi…" at bounding box center [286, 127] width 409 height 254
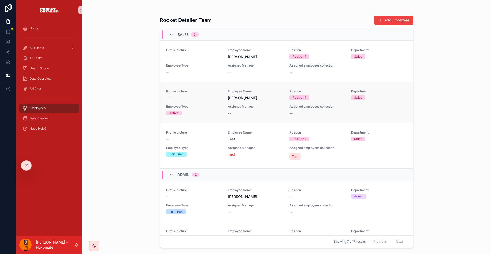
click at [278, 95] on div "Profile picture -- Employee Name Ed Martin Position Position 1 Department Sales…" at bounding box center [286, 102] width 241 height 27
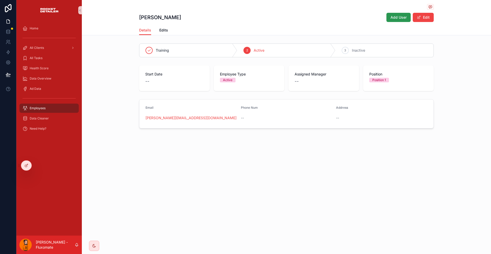
click at [390, 15] on span "Add User" at bounding box center [398, 17] width 16 height 5
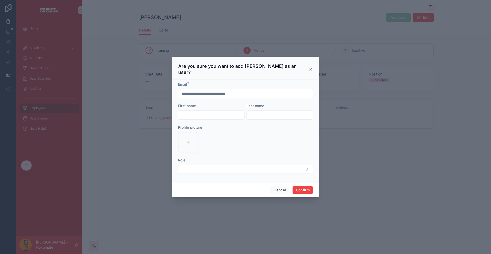
click at [222, 114] on input "text" at bounding box center [211, 114] width 66 height 7
type input "**"
type input "******"
click at [287, 165] on button "Select Button" at bounding box center [245, 169] width 135 height 9
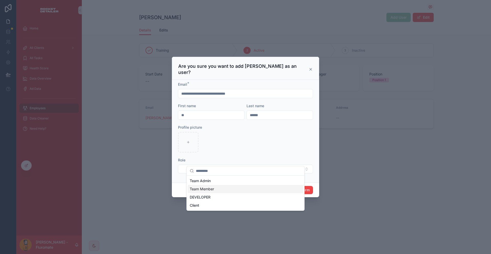
click at [218, 185] on div "Team Member" at bounding box center [246, 189] width 116 height 8
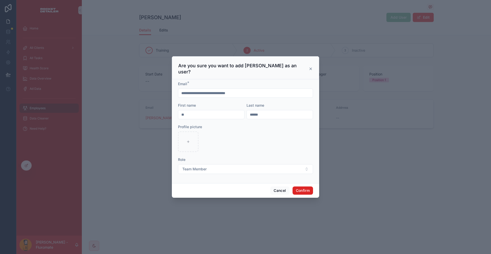
click at [292, 186] on button "Confirm" at bounding box center [302, 190] width 20 height 8
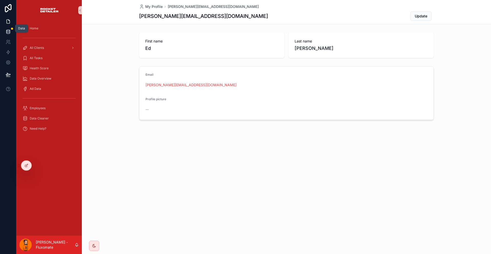
click at [9, 29] on icon at bounding box center [8, 31] width 5 height 5
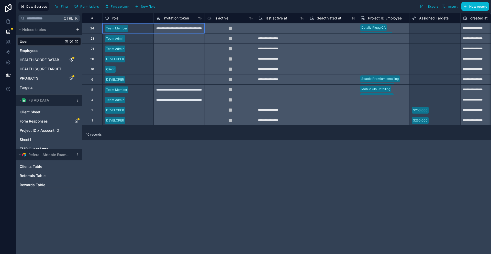
scroll to position [0, 153]
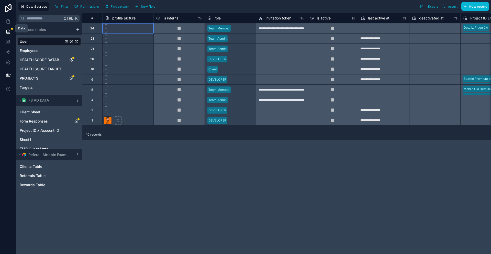
drag, startPoint x: 135, startPoint y: 31, endPoint x: 10, endPoint y: 28, distance: 125.1
click at [9, 16] on link at bounding box center [8, 21] width 16 height 10
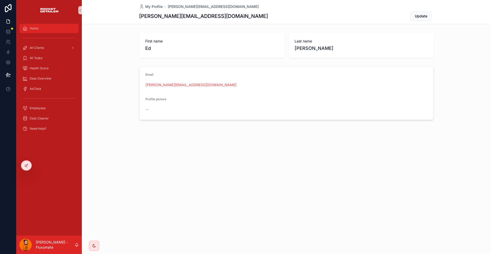
click at [62, 27] on div "Home" at bounding box center [48, 28] width 53 height 8
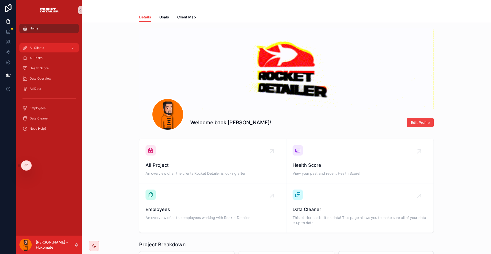
click at [52, 44] on div "All Clients" at bounding box center [48, 48] width 53 height 8
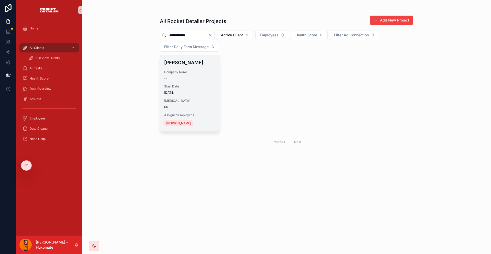
type input "**********"
click at [183, 59] on h4 "Rheem Khalid" at bounding box center [190, 62] width 52 height 7
click at [200, 76] on div "--" at bounding box center [190, 78] width 52 height 4
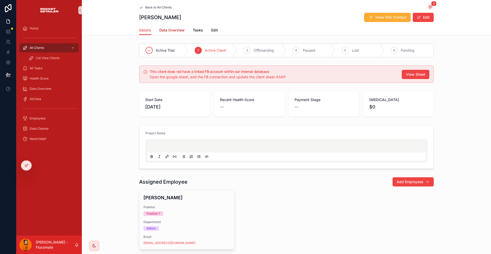
click at [181, 28] on span "Data Overview" at bounding box center [171, 30] width 25 height 5
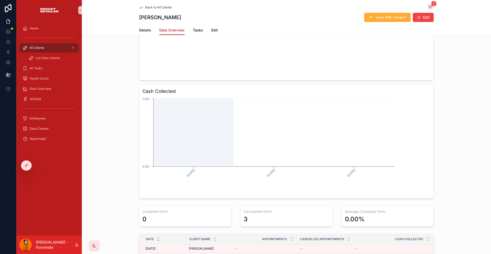
scroll to position [154, 0]
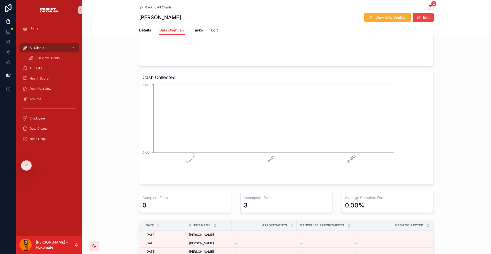
scroll to position [12, 0]
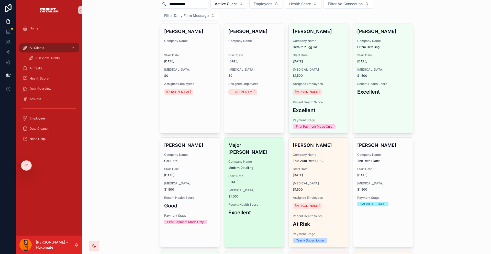
scroll to position [77, 0]
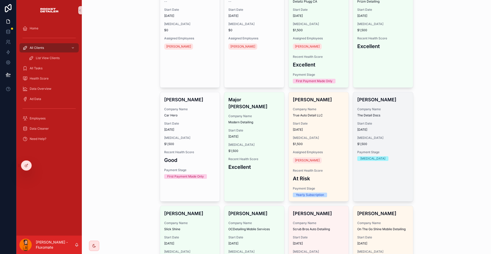
click at [362, 131] on link "Caleb Green Company Name The Detail Docs Start Date 06/01/2025 Retainer $1,500 …" at bounding box center [383, 147] width 60 height 110
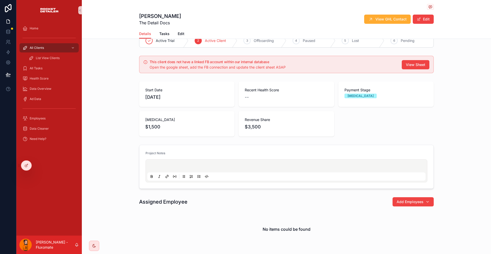
scroll to position [22, 0]
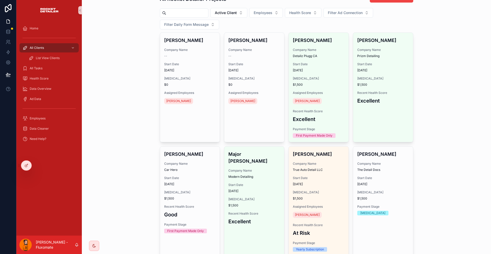
click at [181, 12] on input "scrollable content" at bounding box center [187, 12] width 42 height 7
paste input "**********"
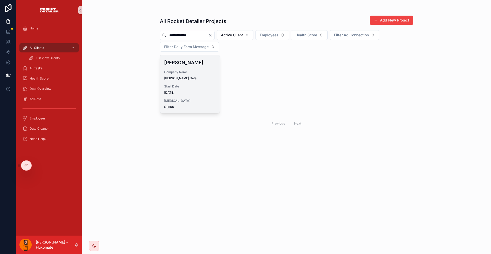
type input "**********"
click at [193, 60] on div "Ross McDaniel Company Name Elizabeth Urban Detail Start Date 18/06/2025 Retaine…" at bounding box center [190, 84] width 60 height 58
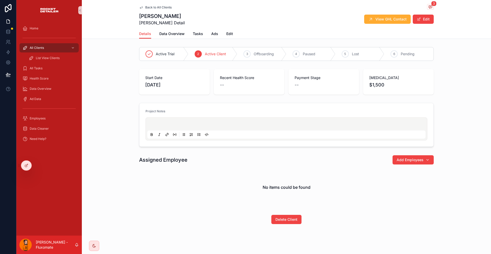
click at [192, 35] on div "Back to All Clients 3 Ross McDaniel Elizabeth Urban Detail View GHL Contact Edi…" at bounding box center [286, 19] width 409 height 39
click at [185, 31] on span "Data Overview" at bounding box center [171, 33] width 25 height 5
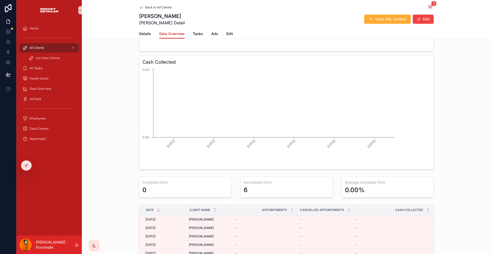
scroll to position [179, 0]
